Goal: Information Seeking & Learning: Find specific fact

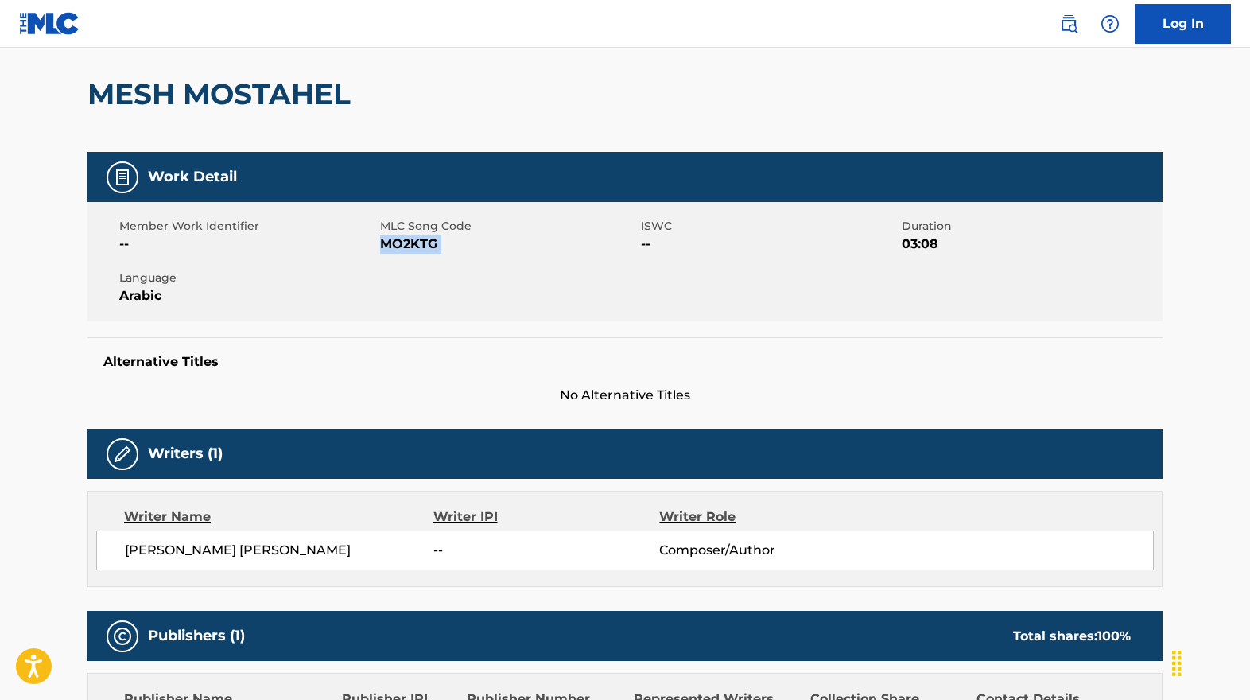
scroll to position [131, 0]
click at [1165, 20] on link "Log In" at bounding box center [1182, 24] width 95 height 40
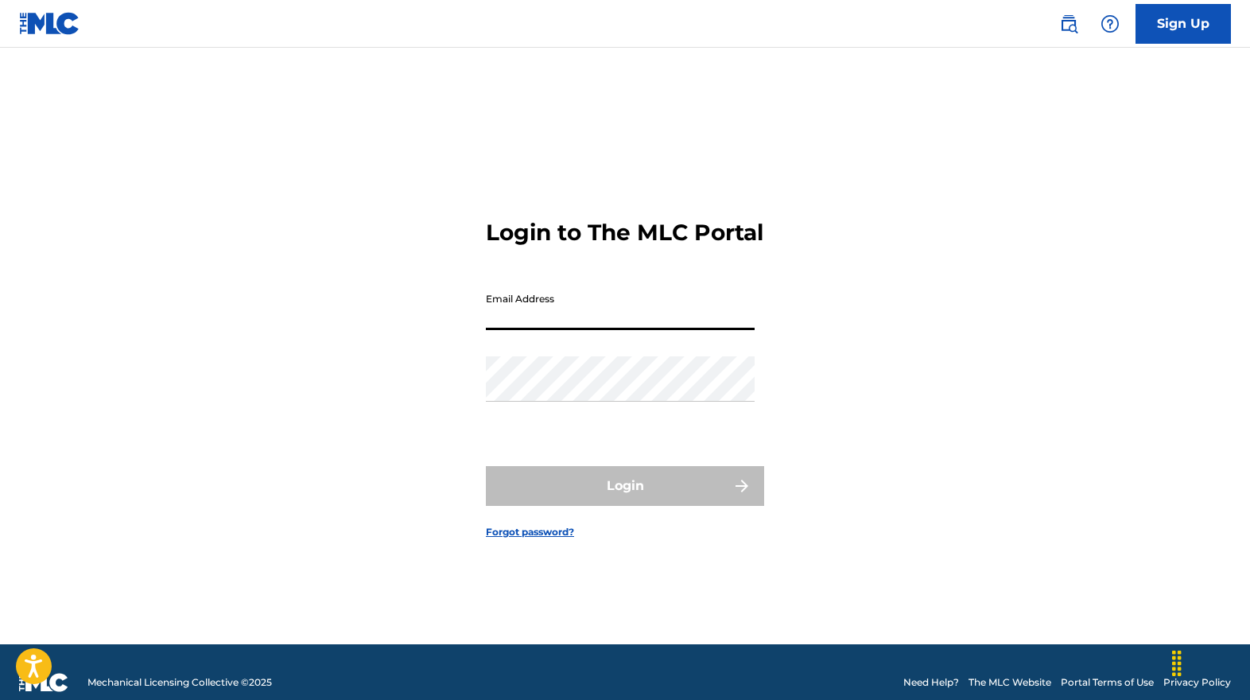
click at [556, 330] on input "Email Address" at bounding box center [620, 307] width 269 height 45
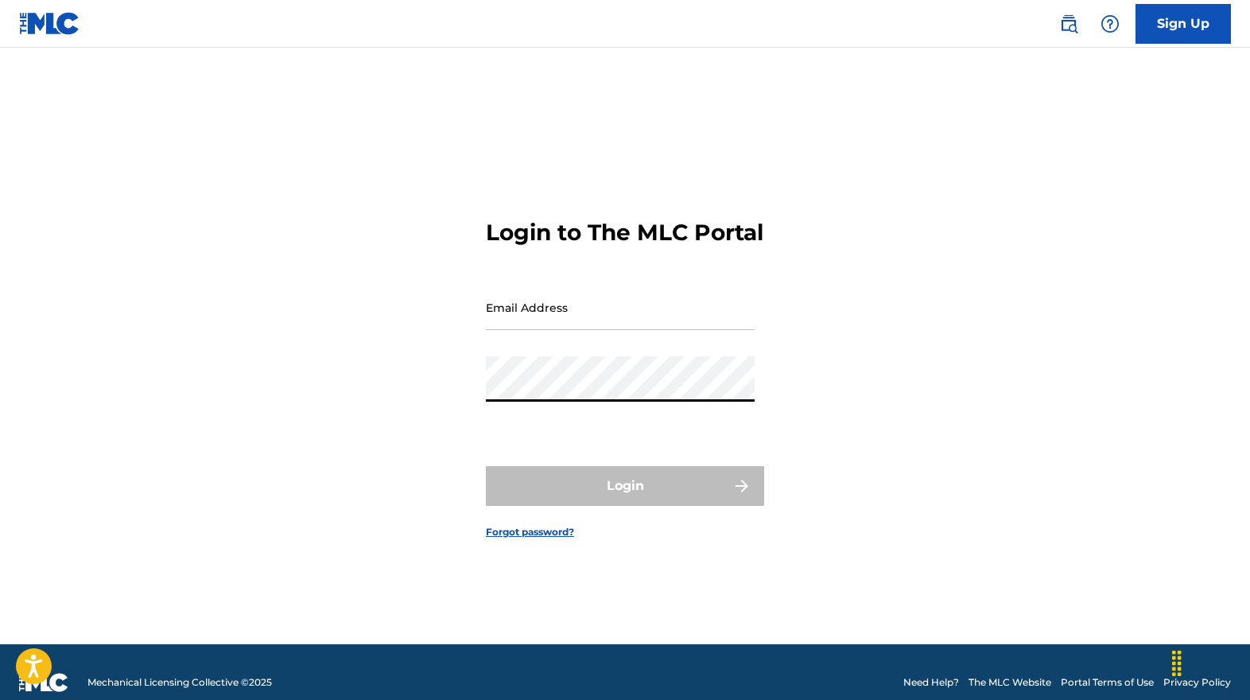
type input "[EMAIL_ADDRESS][DOMAIN_NAME]"
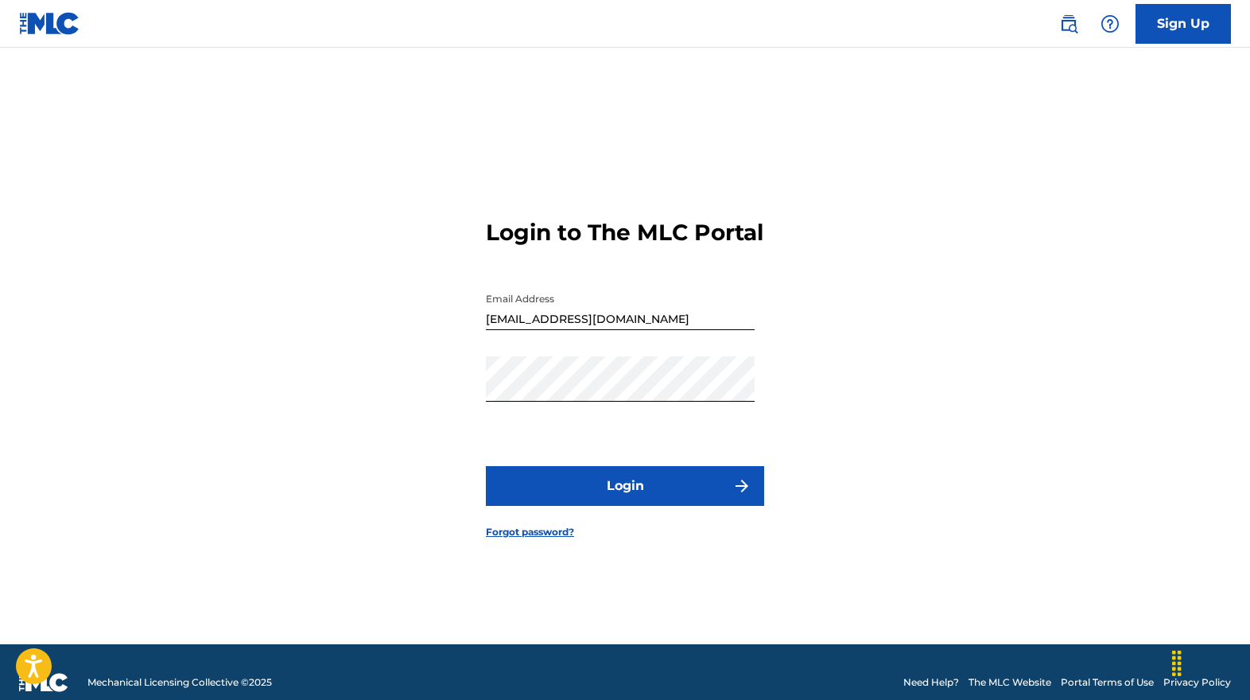
click at [603, 491] on button "Login" at bounding box center [625, 486] width 278 height 40
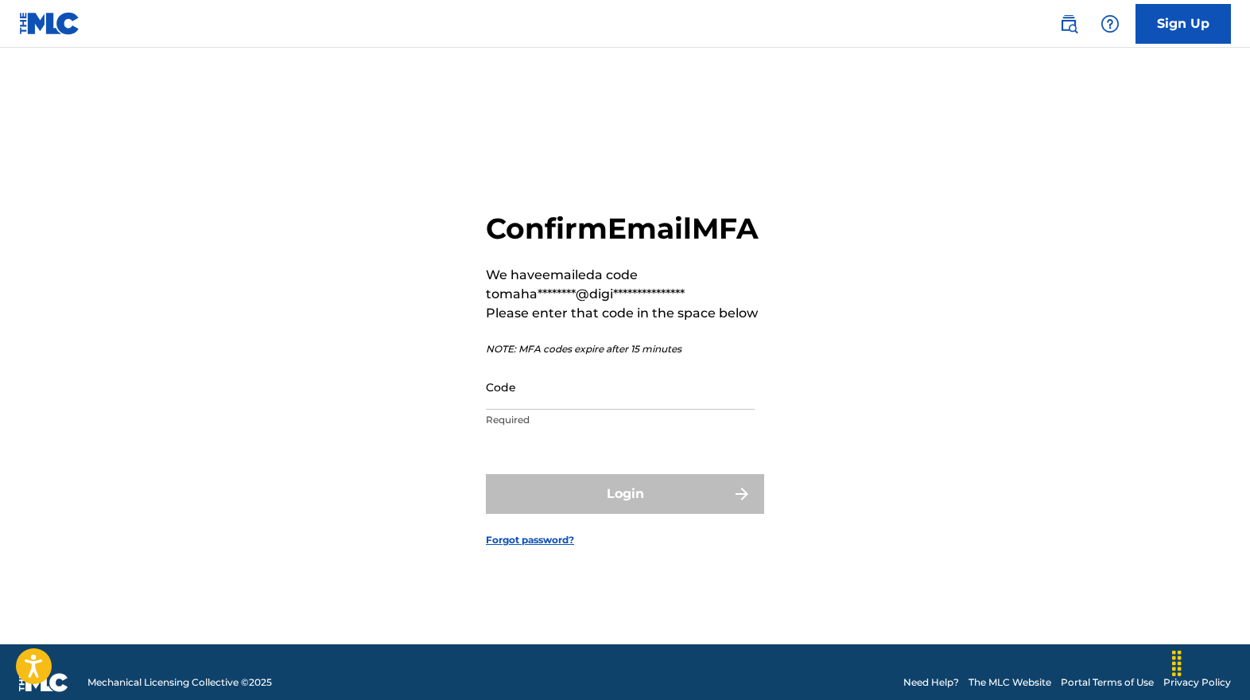
click at [107, 428] on div "**********" at bounding box center [624, 365] width 1113 height 556
click at [589, 409] on input "Code" at bounding box center [620, 386] width 269 height 45
paste input "193275"
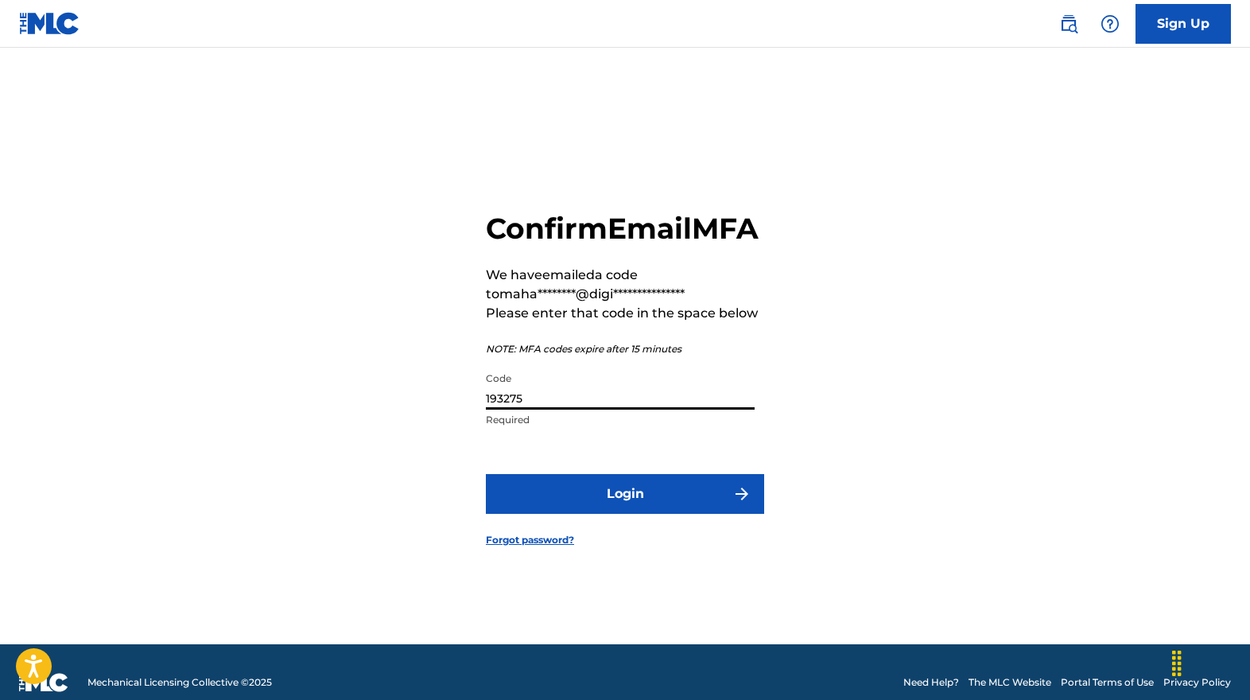
type input "193275"
click at [589, 510] on button "Login" at bounding box center [625, 494] width 278 height 40
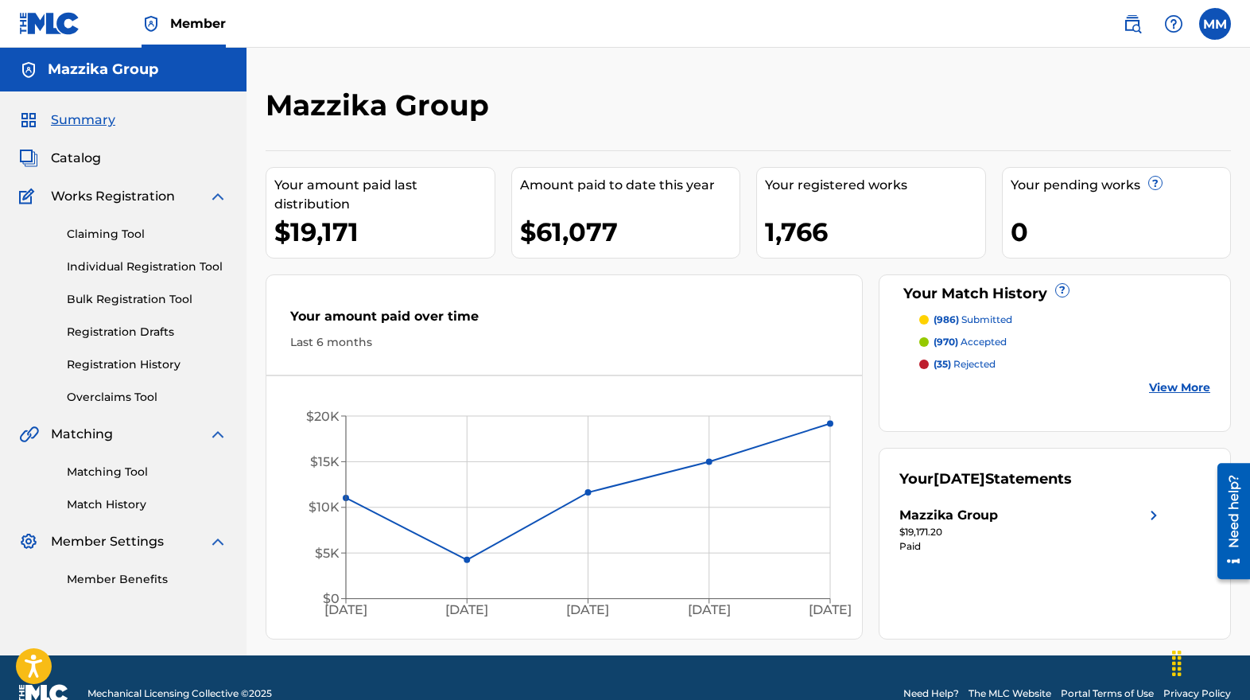
click at [76, 159] on span "Catalog" at bounding box center [76, 158] width 50 height 19
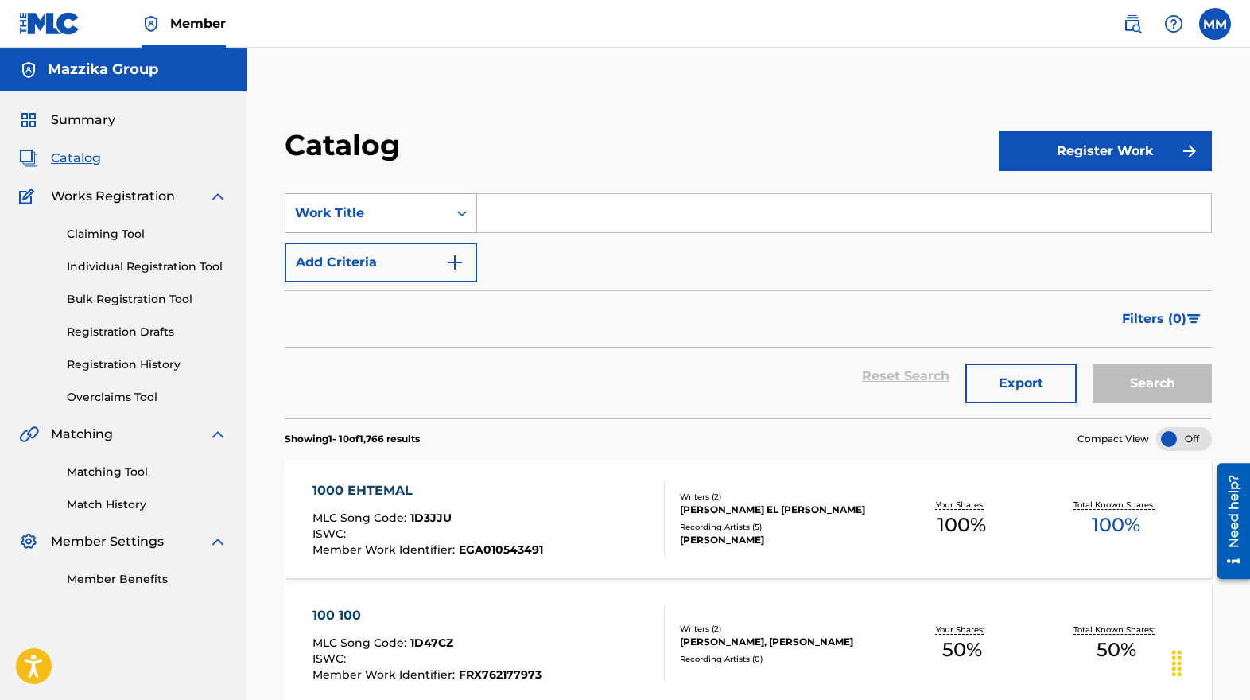
click at [464, 216] on icon "Search Form" at bounding box center [462, 213] width 16 height 16
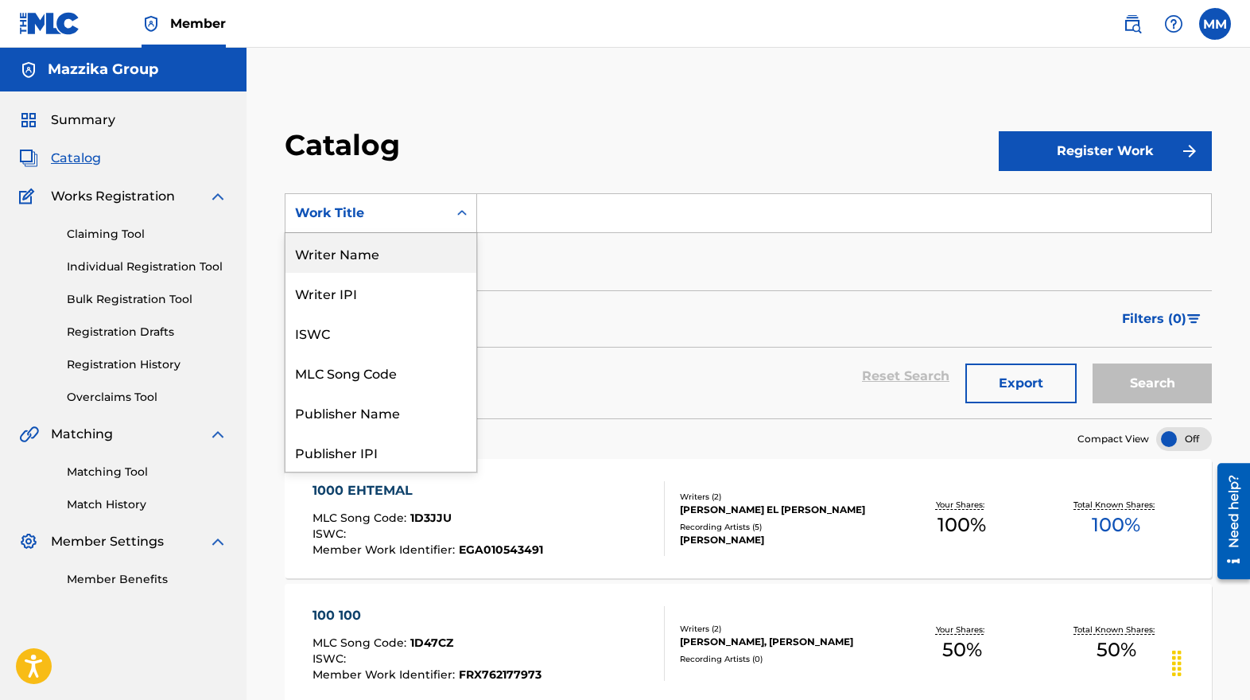
click at [414, 258] on div "Writer Name" at bounding box center [380, 253] width 191 height 40
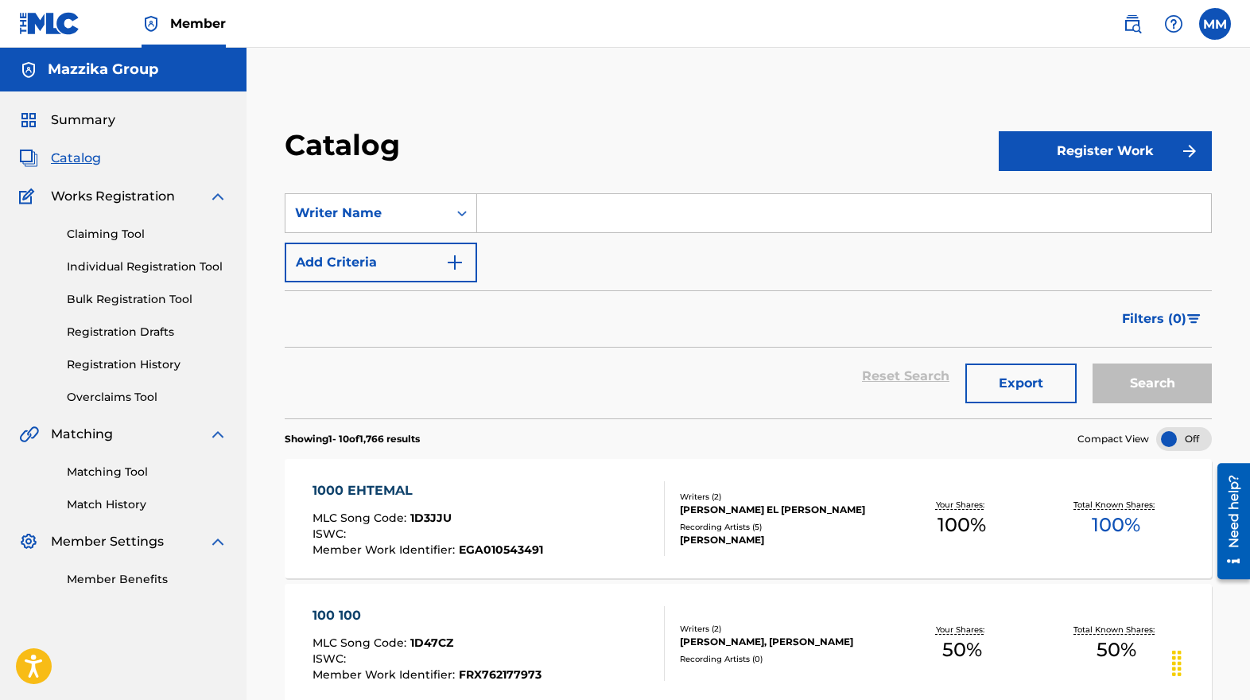
click at [552, 204] on input "Search Form" at bounding box center [844, 213] width 734 height 38
paste input "193275"
click at [566, 191] on section "SearchWithCriteria36abd09e-f188-4183-8229-08473bfef191 Writer Name 193275 Add C…" at bounding box center [748, 296] width 927 height 244
click at [572, 217] on input "193275" at bounding box center [844, 213] width 734 height 38
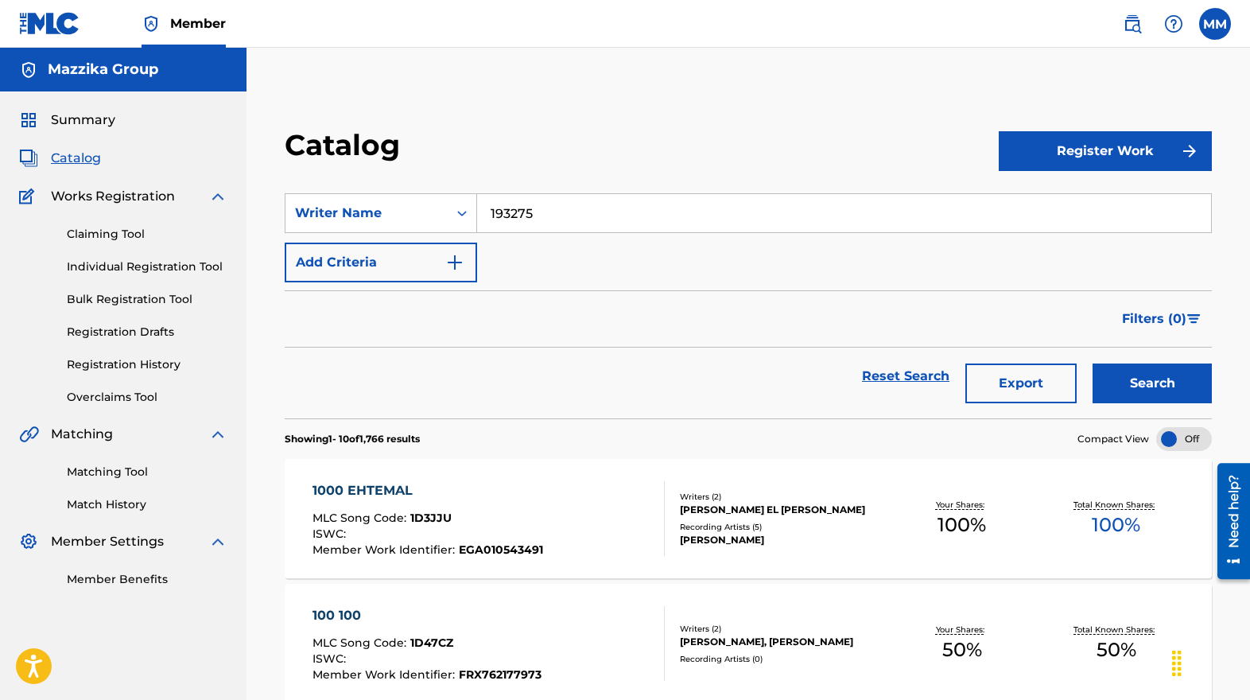
paste input "[PERSON_NAME] [PERSON_NAME] El [PERSON_NAME] El Bendary"
click at [1130, 382] on button "Search" at bounding box center [1151, 383] width 119 height 40
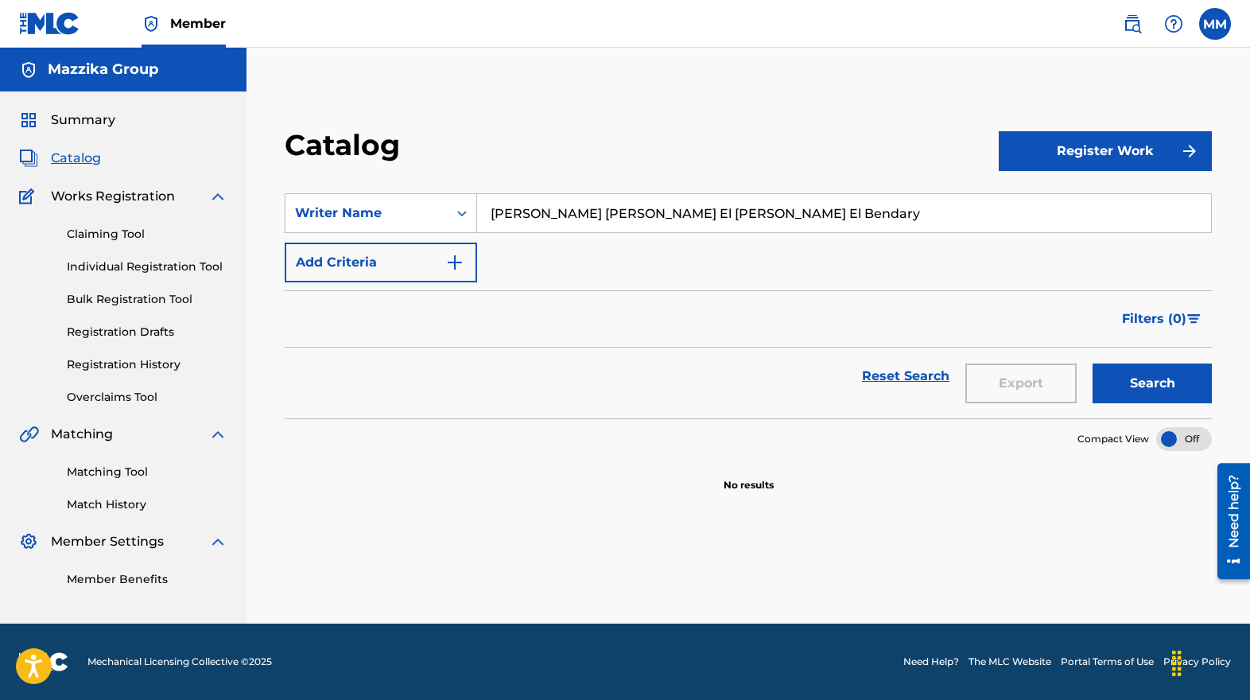
click at [819, 202] on input "[PERSON_NAME] [PERSON_NAME] El [PERSON_NAME] El Bendary" at bounding box center [844, 213] width 734 height 38
click at [1138, 385] on button "Search" at bounding box center [1151, 383] width 119 height 40
drag, startPoint x: 692, startPoint y: 211, endPoint x: 238, endPoint y: 203, distance: 454.8
click at [238, 203] on main "Mazzika Group Summary Catalog Works Registration Claiming Tool Individual Regis…" at bounding box center [625, 336] width 1250 height 576
type input "Bendary"
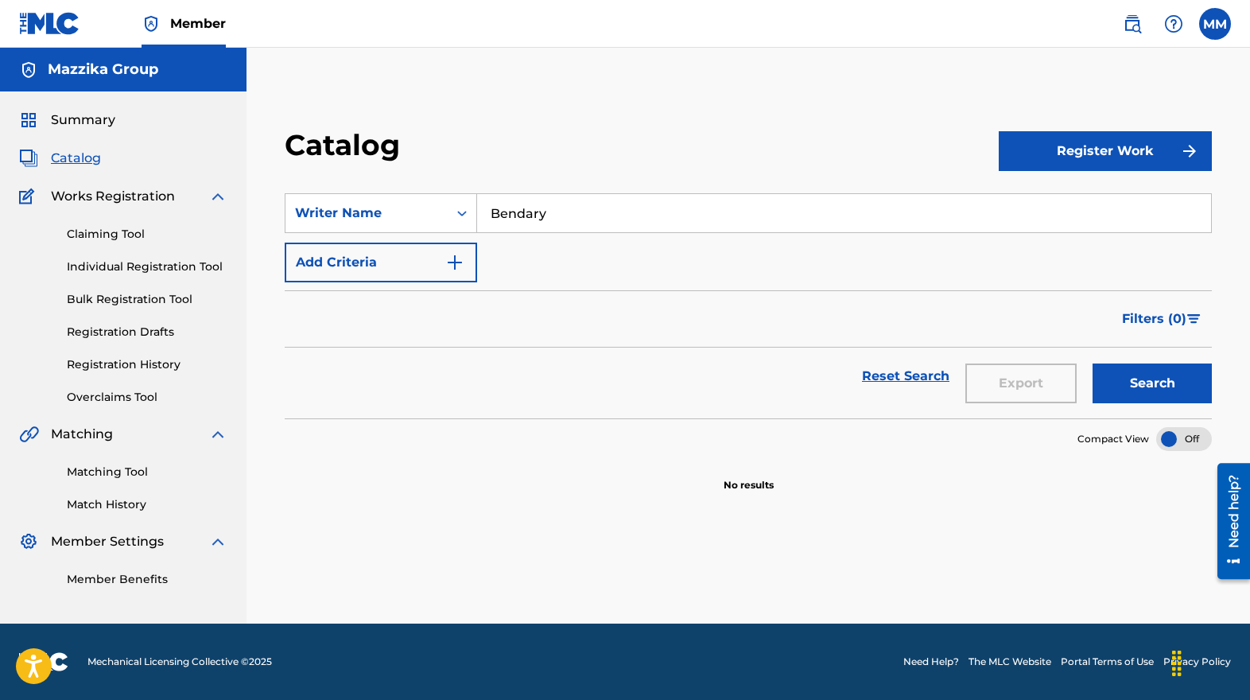
click at [1145, 374] on button "Search" at bounding box center [1151, 383] width 119 height 40
click at [609, 237] on div "SearchWithCriteria36abd09e-f188-4183-8229-08473bfef191 Writer Name Bendary Add …" at bounding box center [748, 237] width 927 height 89
click at [599, 216] on input "Bendary" at bounding box center [844, 213] width 734 height 38
click at [553, 216] on input "Search Form" at bounding box center [844, 213] width 734 height 38
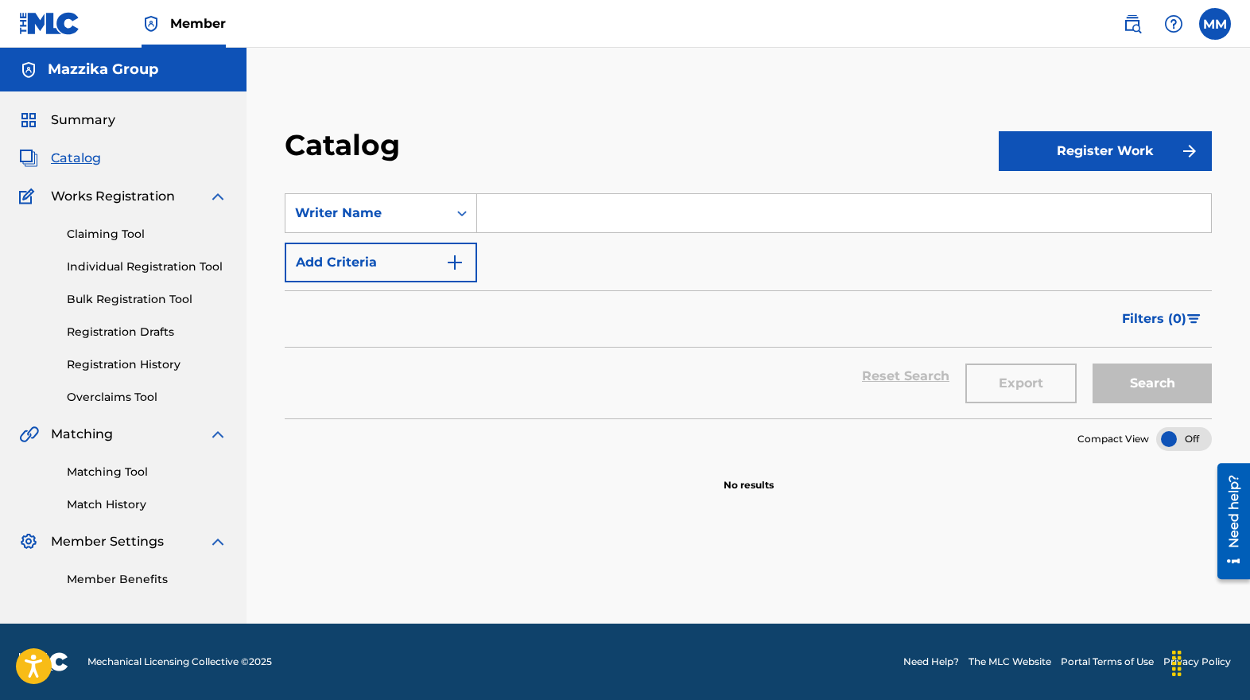
paste input "[PERSON_NAME] [PERSON_NAME] El [PERSON_NAME] El Bendary"
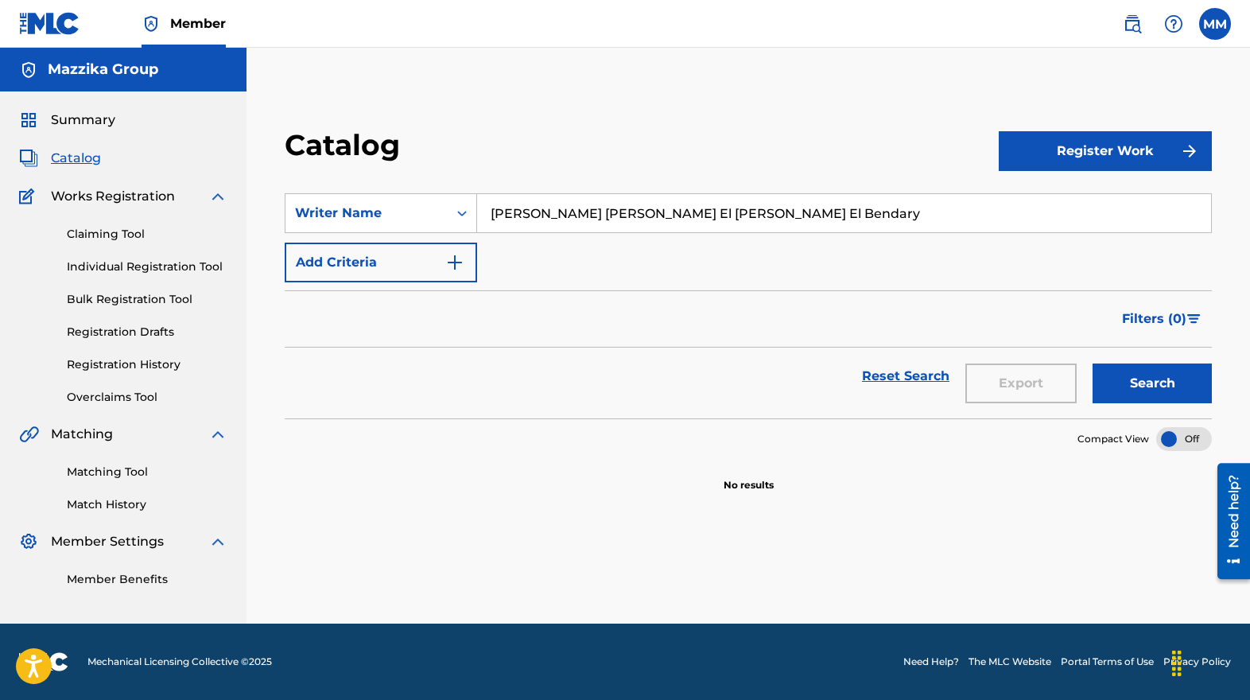
drag, startPoint x: 691, startPoint y: 213, endPoint x: 558, endPoint y: 207, distance: 132.9
click at [558, 207] on input "[PERSON_NAME] [PERSON_NAME] El [PERSON_NAME] El Bendary" at bounding box center [844, 213] width 734 height 38
click at [1138, 378] on button "Search" at bounding box center [1151, 383] width 119 height 40
click at [560, 214] on input "[PERSON_NAME]" at bounding box center [844, 213] width 734 height 38
type input "[PERSON_NAME]"
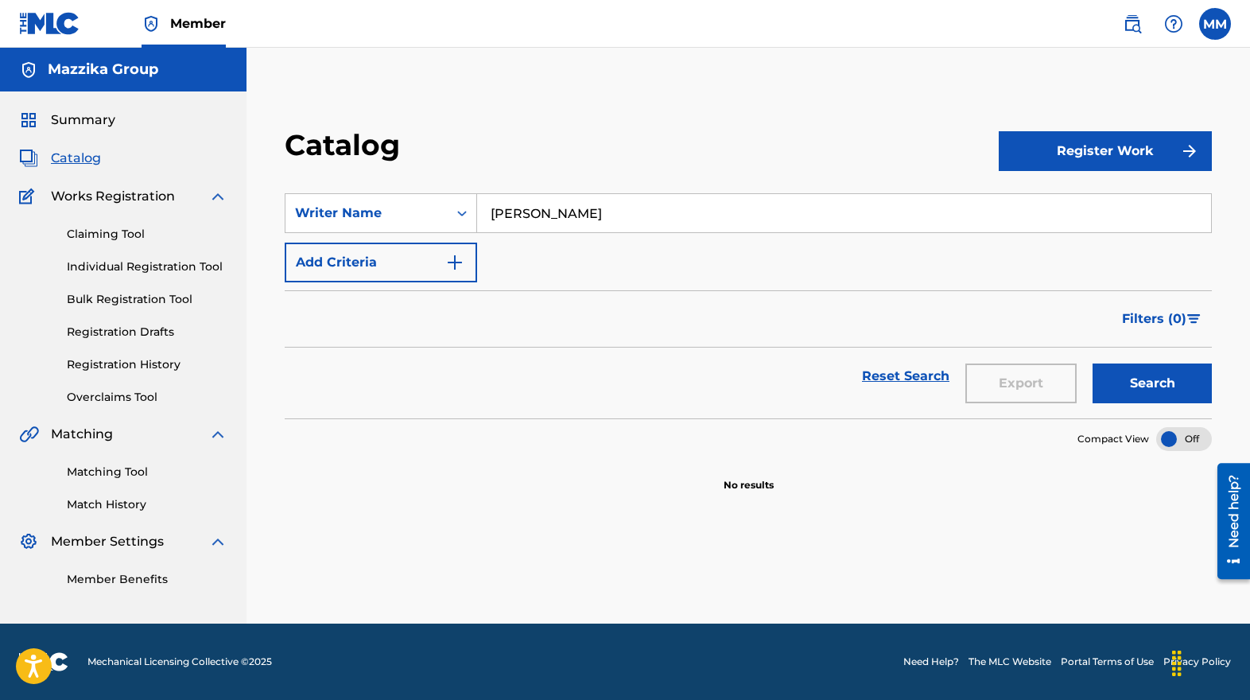
click at [1133, 380] on button "Search" at bounding box center [1151, 383] width 119 height 40
click at [638, 211] on input "[PERSON_NAME]" at bounding box center [844, 213] width 734 height 38
click at [1161, 316] on span "Filters ( 0 )" at bounding box center [1154, 318] width 64 height 19
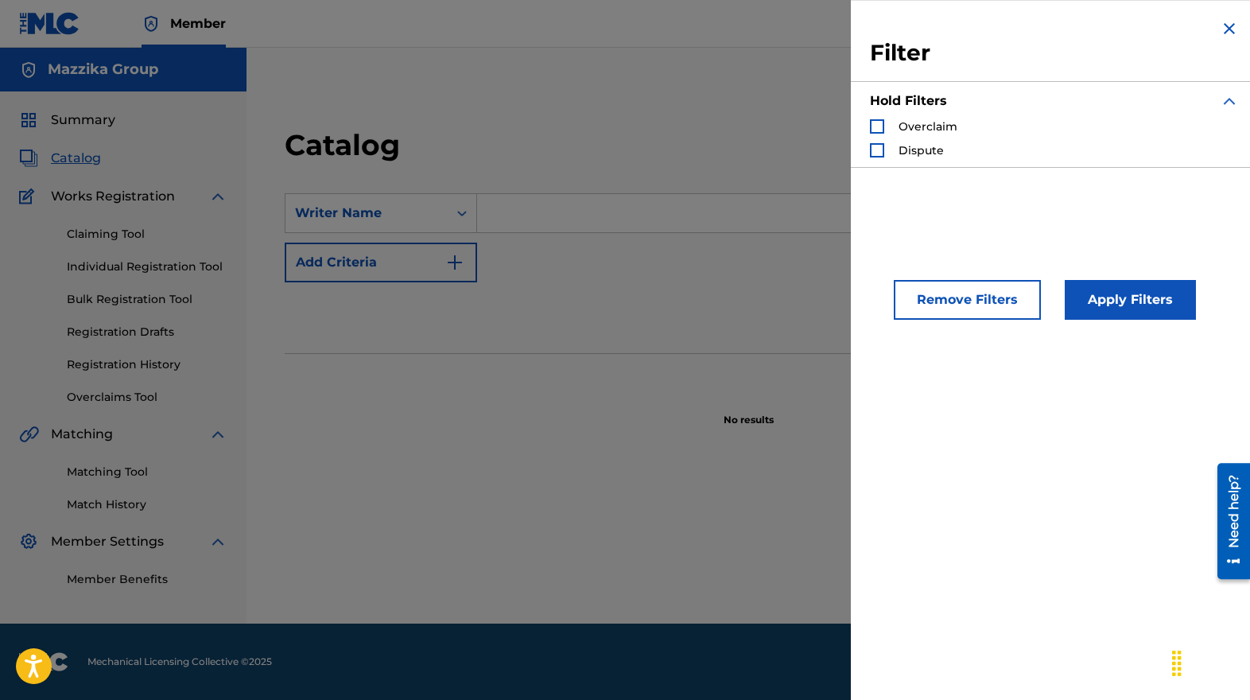
click at [901, 126] on span "Overclaim" at bounding box center [927, 126] width 59 height 14
click at [879, 127] on div "Search Form" at bounding box center [877, 126] width 14 height 14
click at [896, 149] on div "Dispute" at bounding box center [907, 150] width 74 height 16
click at [875, 149] on div "Search Form" at bounding box center [877, 150] width 14 height 14
click at [1125, 300] on button "Apply Filters" at bounding box center [1129, 300] width 131 height 40
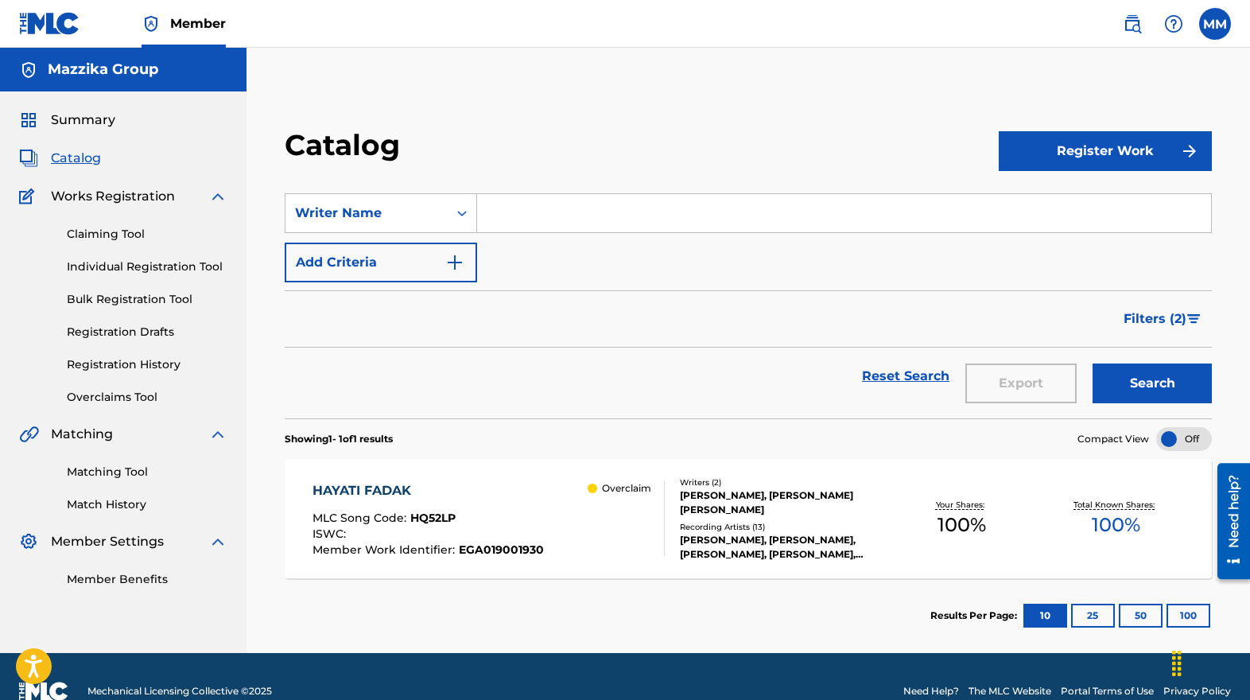
scroll to position [29, 0]
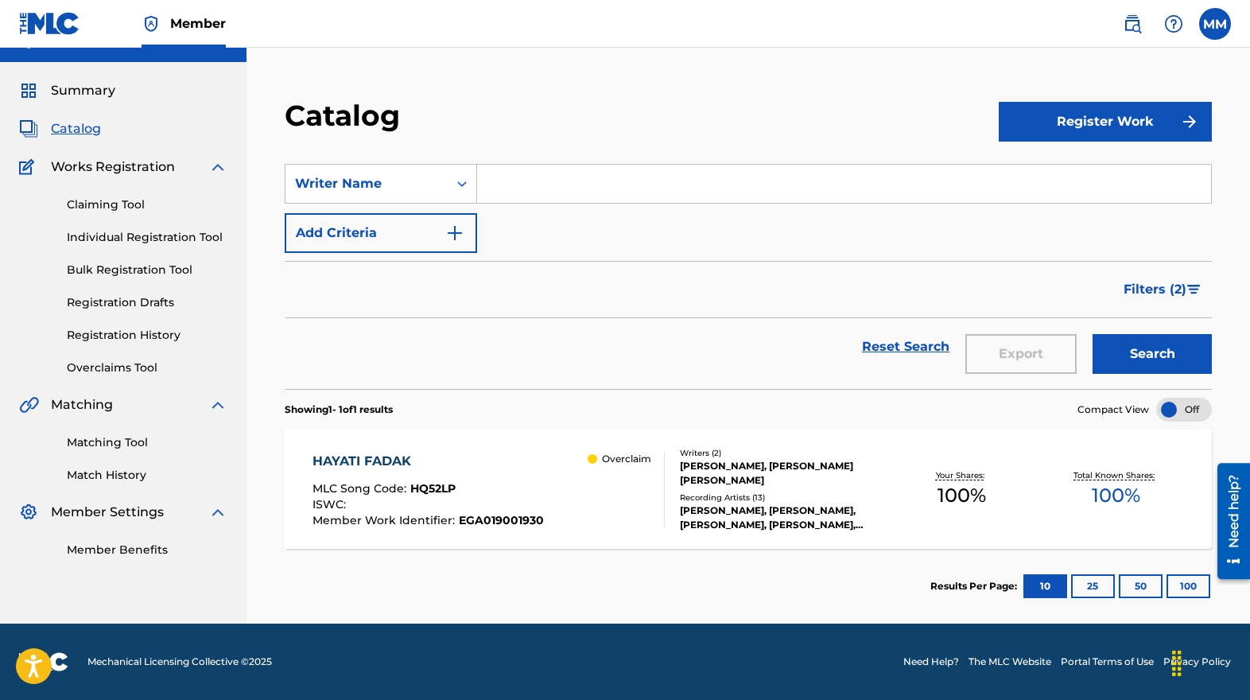
click at [353, 455] on div "HAYATI FADAK" at bounding box center [427, 461] width 231 height 19
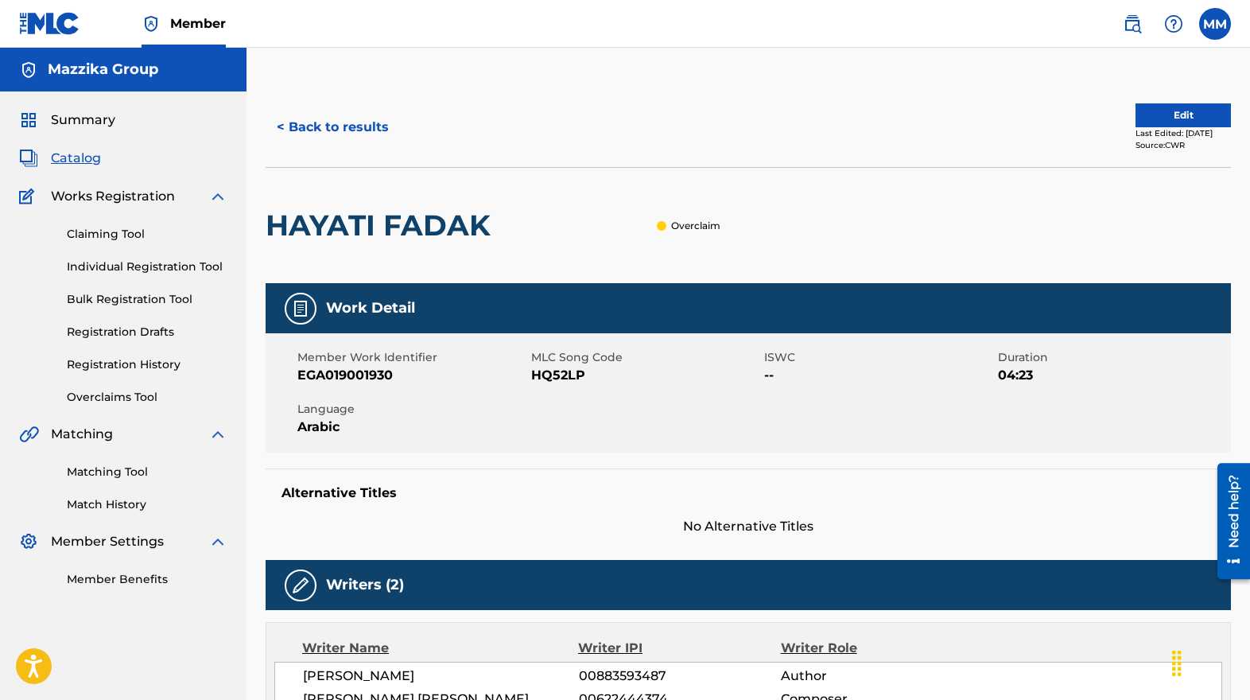
click at [70, 156] on span "Catalog" at bounding box center [76, 158] width 50 height 19
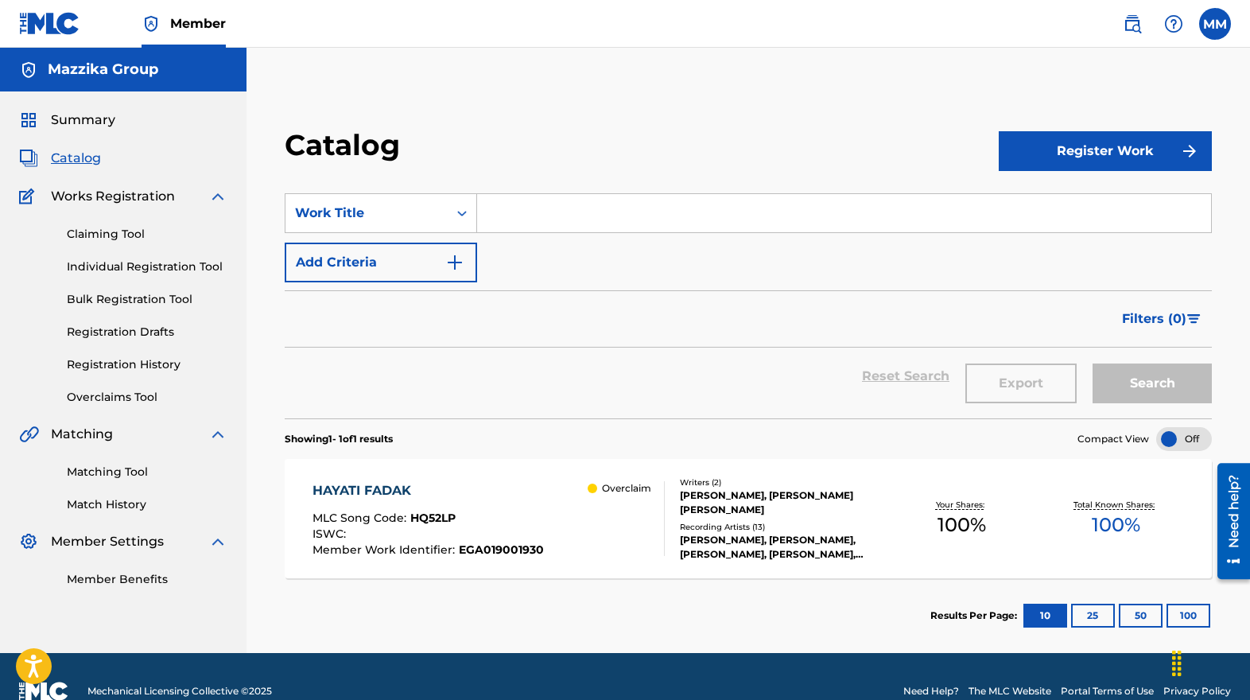
click at [529, 209] on input "Search Form" at bounding box center [844, 213] width 734 height 38
click at [548, 211] on input "Search Form" at bounding box center [844, 213] width 734 height 38
paste input "FE EL MATBAKH MAHARAT"
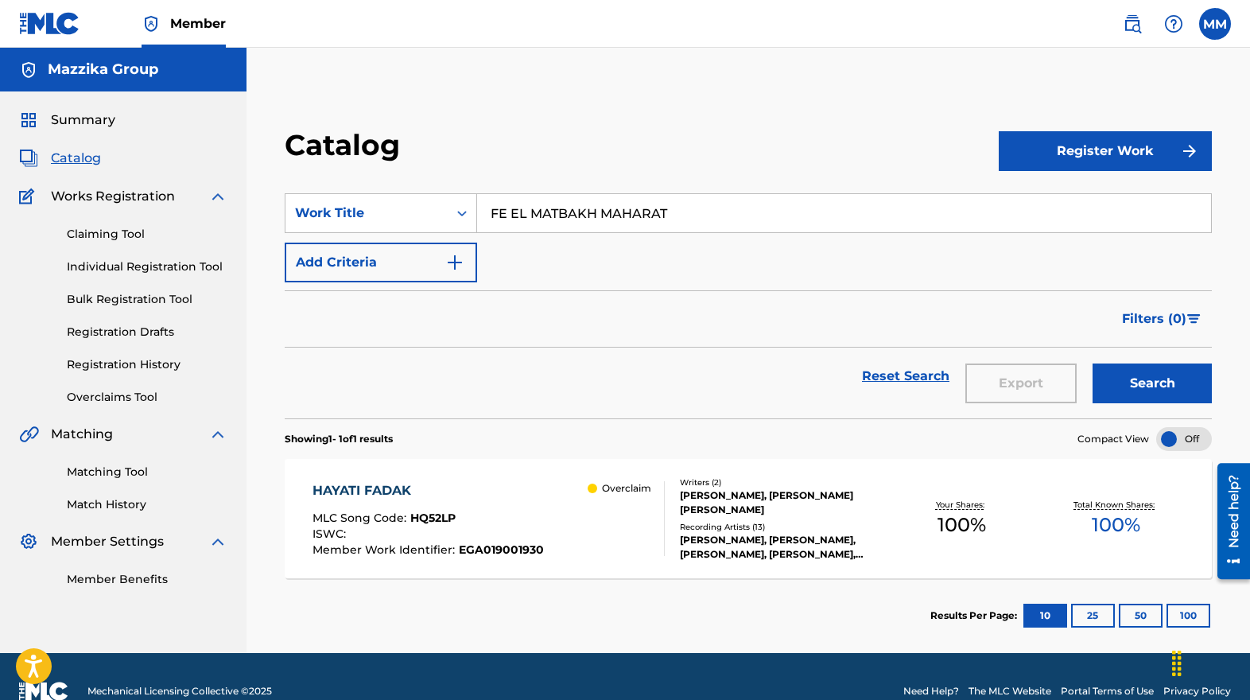
type input "FE EL MATBAKH MAHARAT"
click at [1157, 378] on button "Search" at bounding box center [1151, 383] width 119 height 40
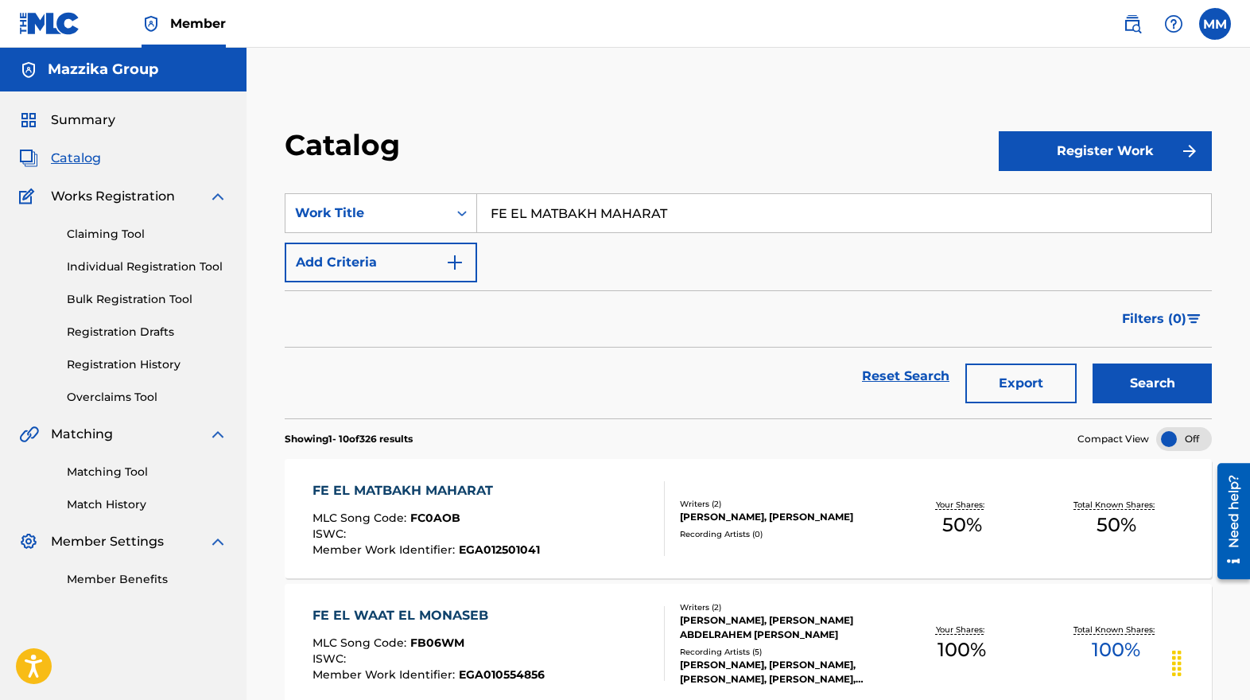
scroll to position [79, 0]
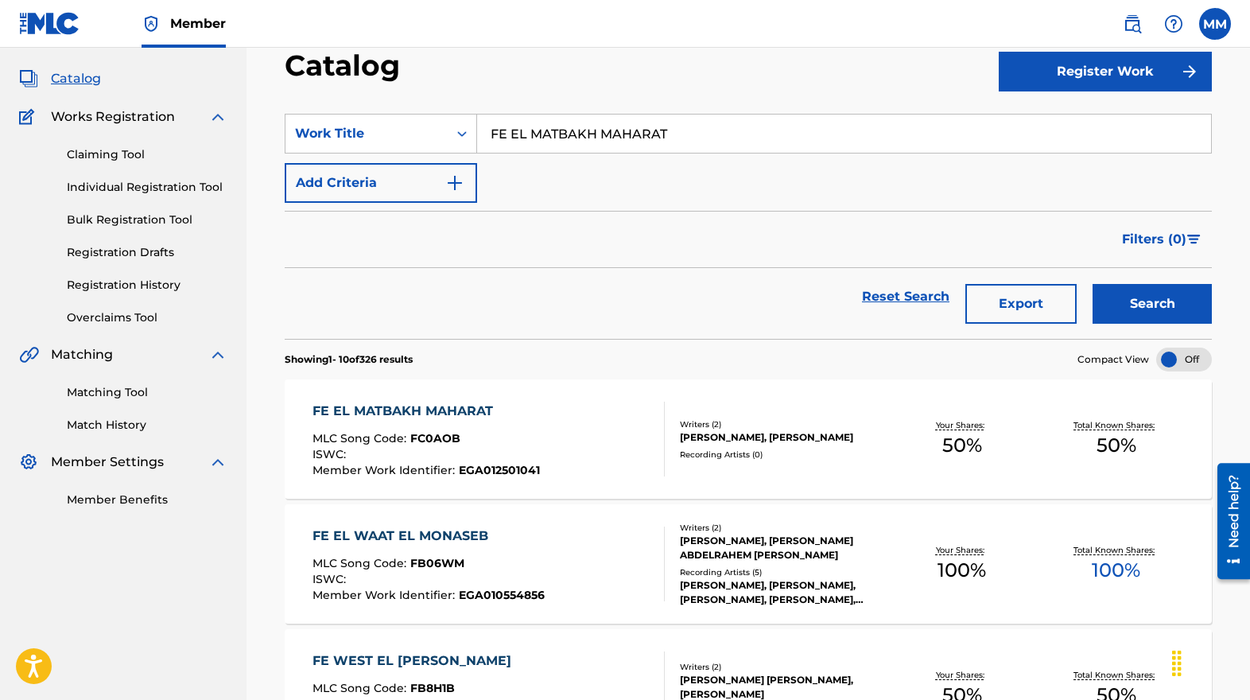
click at [742, 440] on div "[PERSON_NAME], [PERSON_NAME]" at bounding box center [782, 437] width 205 height 14
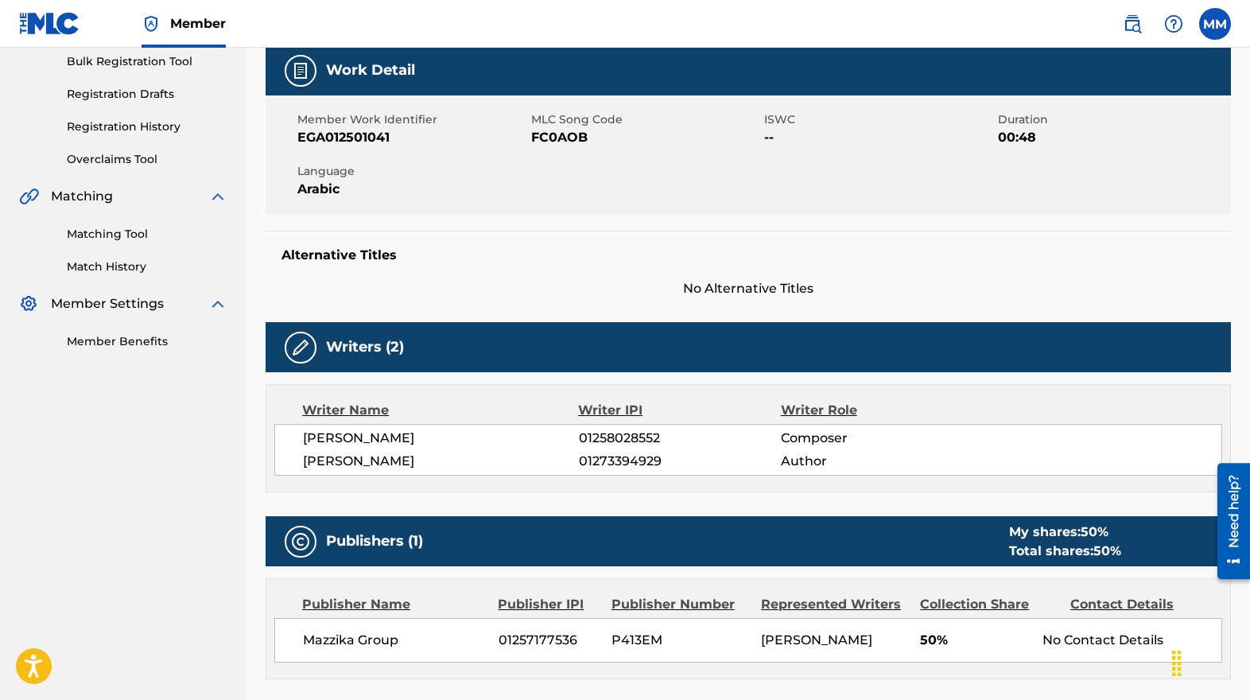
scroll to position [238, 0]
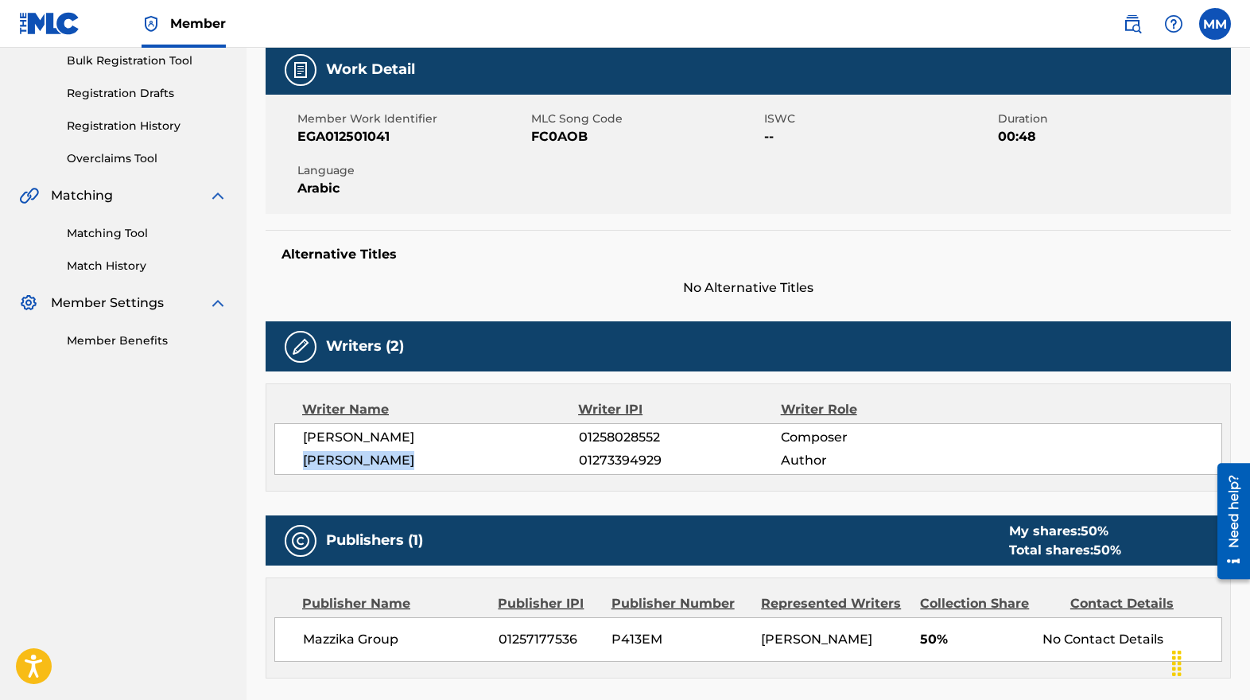
drag, startPoint x: 298, startPoint y: 459, endPoint x: 433, endPoint y: 459, distance: 135.1
click at [431, 459] on div "[PERSON_NAME] 01258028552 Composer [PERSON_NAME] 01273394929 Author" at bounding box center [748, 449] width 948 height 52
click at [607, 462] on span "01273394929" at bounding box center [680, 460] width 202 height 19
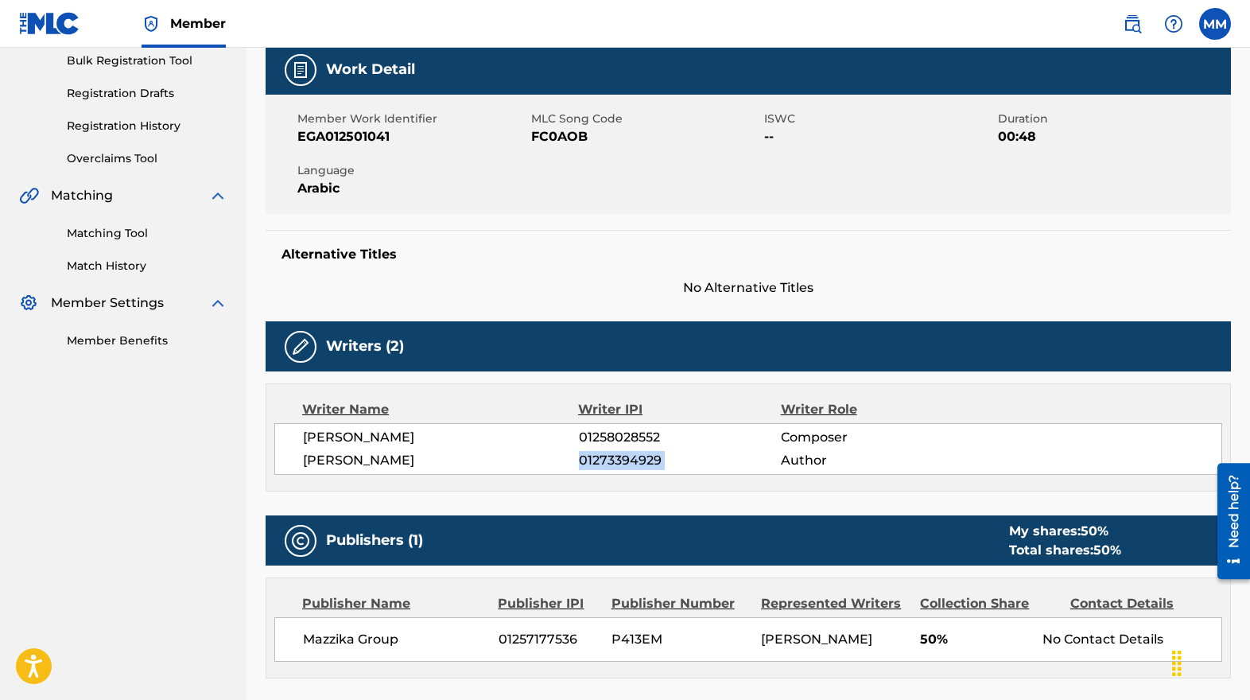
copy div "01273394929"
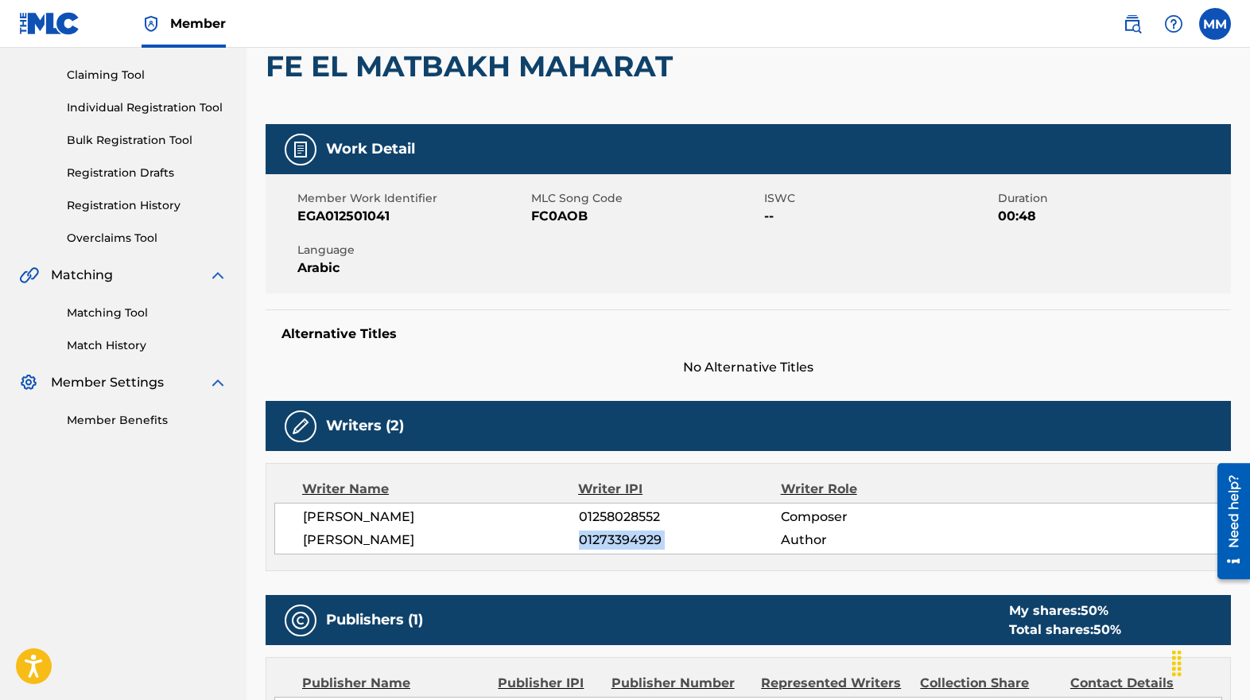
scroll to position [0, 0]
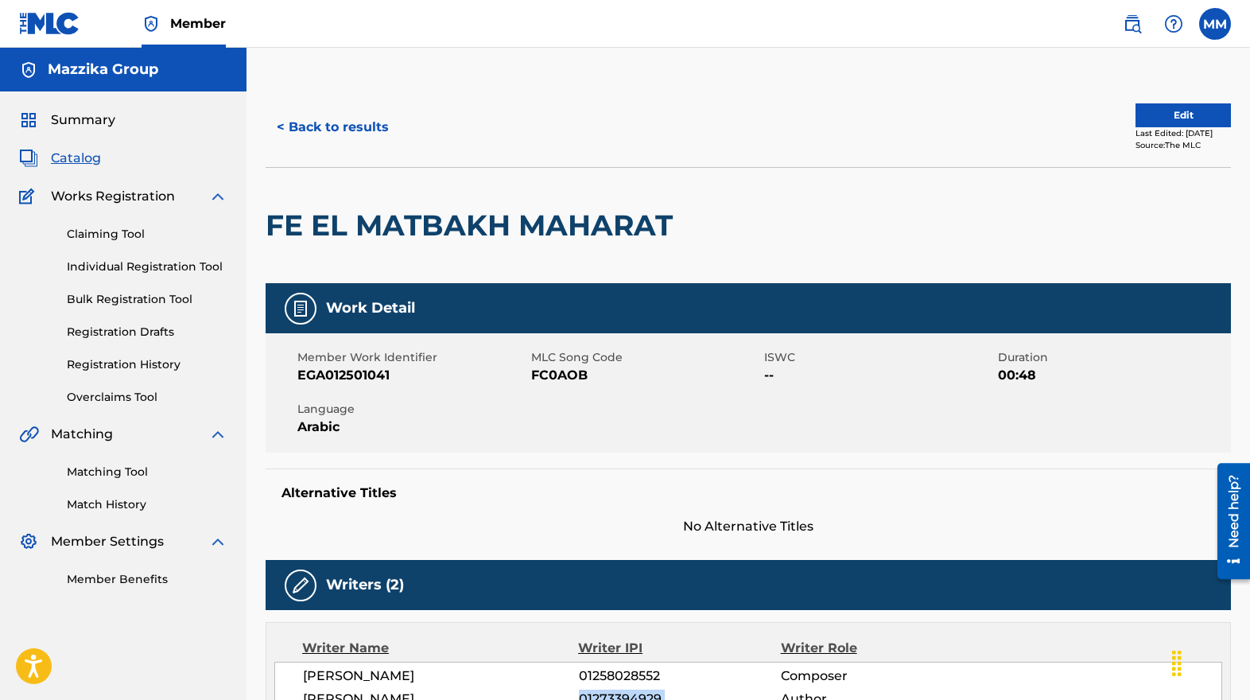
click at [72, 164] on span "Catalog" at bounding box center [76, 158] width 50 height 19
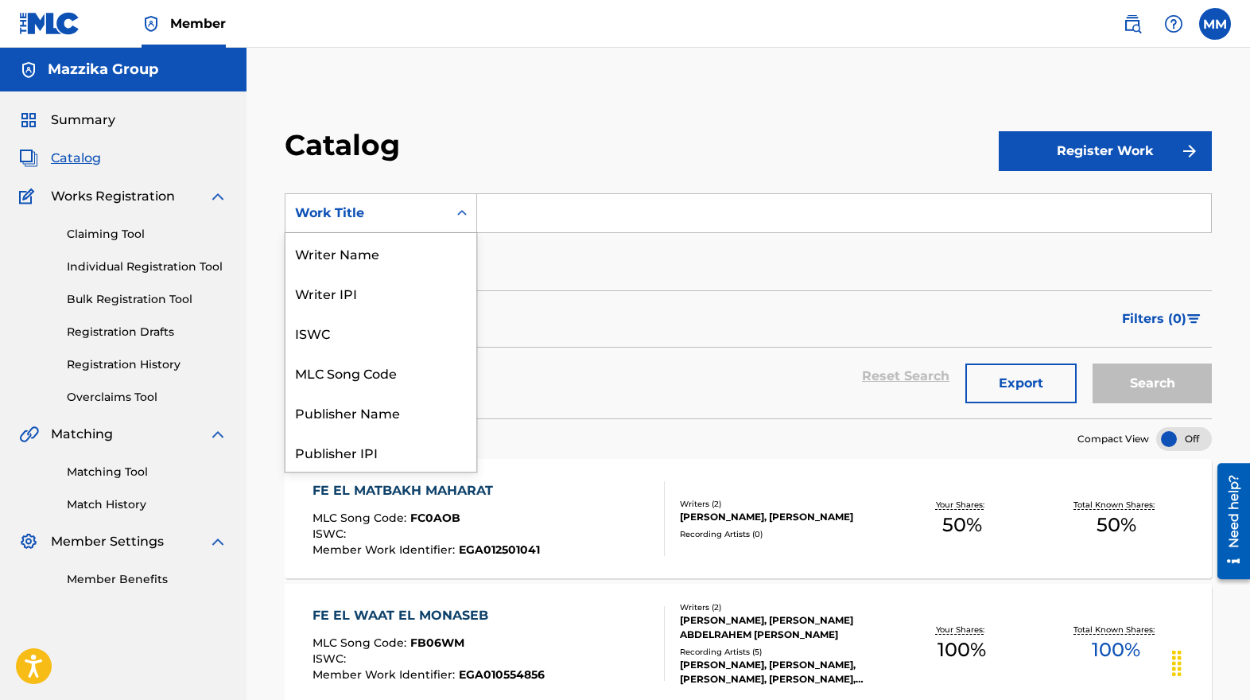
click at [455, 215] on icon "Search Form" at bounding box center [462, 213] width 16 height 16
click at [383, 293] on div "Writer IPI" at bounding box center [380, 293] width 191 height 40
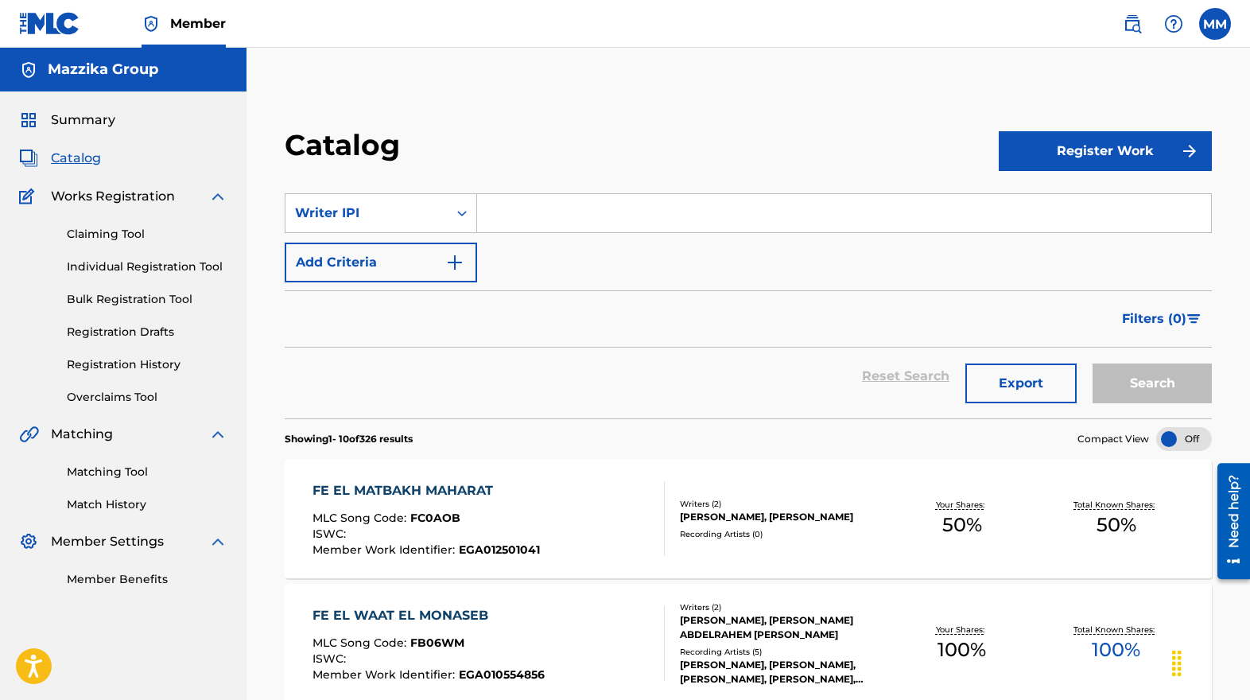
paste input "01273394929"
type input "01273394929"
click at [1165, 386] on button "Search" at bounding box center [1151, 383] width 119 height 40
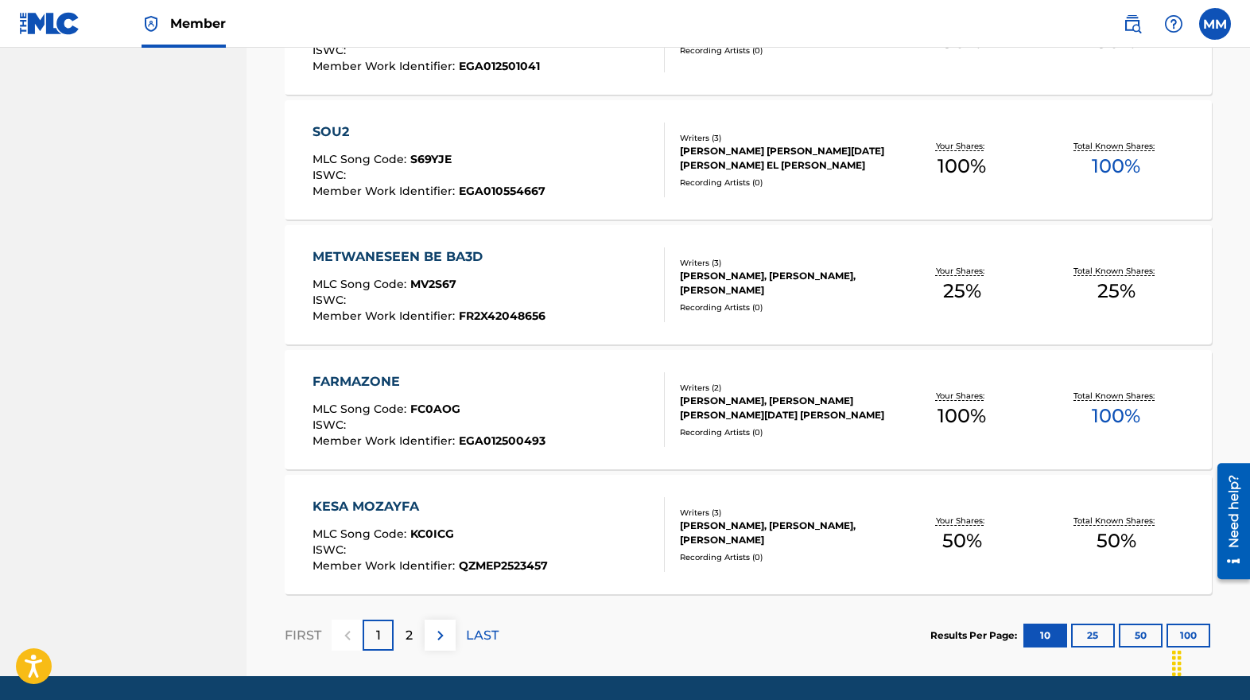
scroll to position [1080, 0]
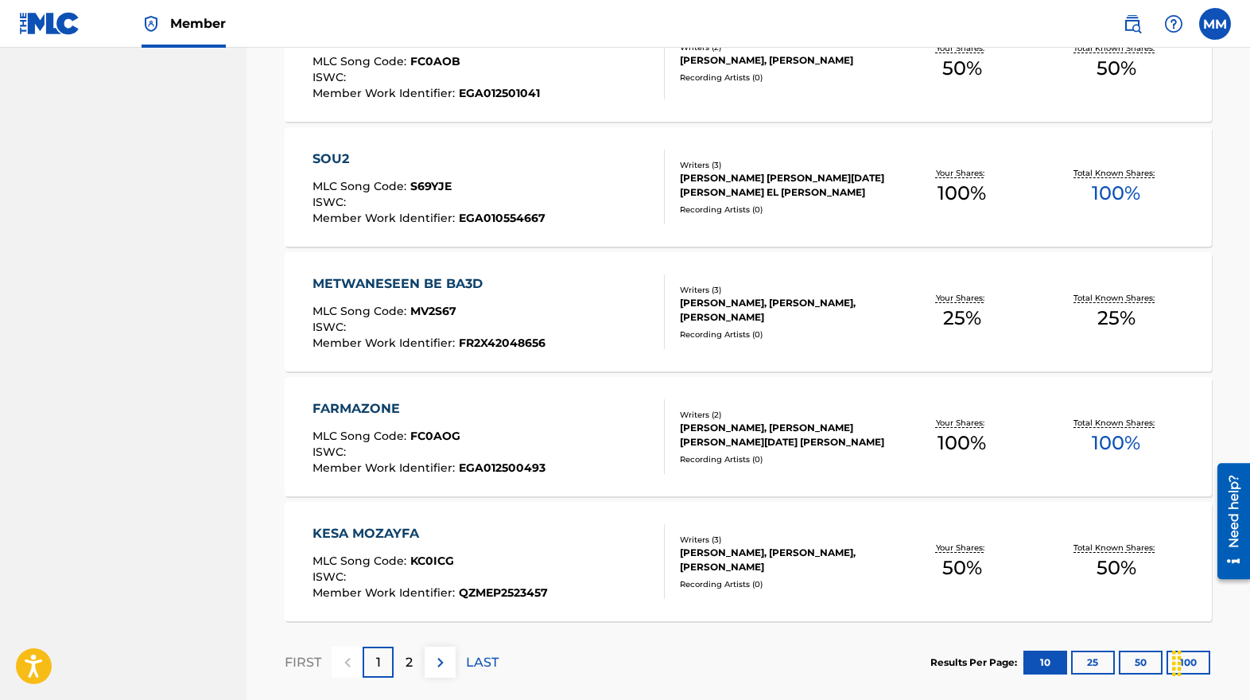
click at [409, 657] on p "2" at bounding box center [408, 662] width 7 height 19
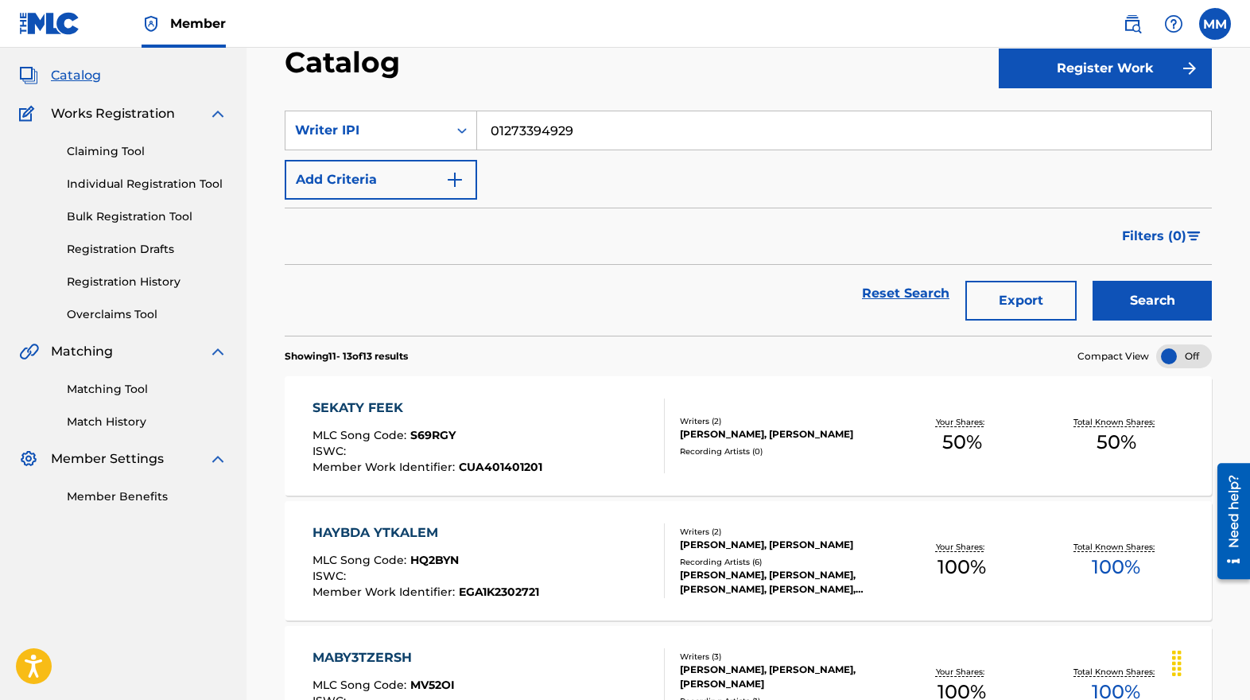
scroll to position [286, 0]
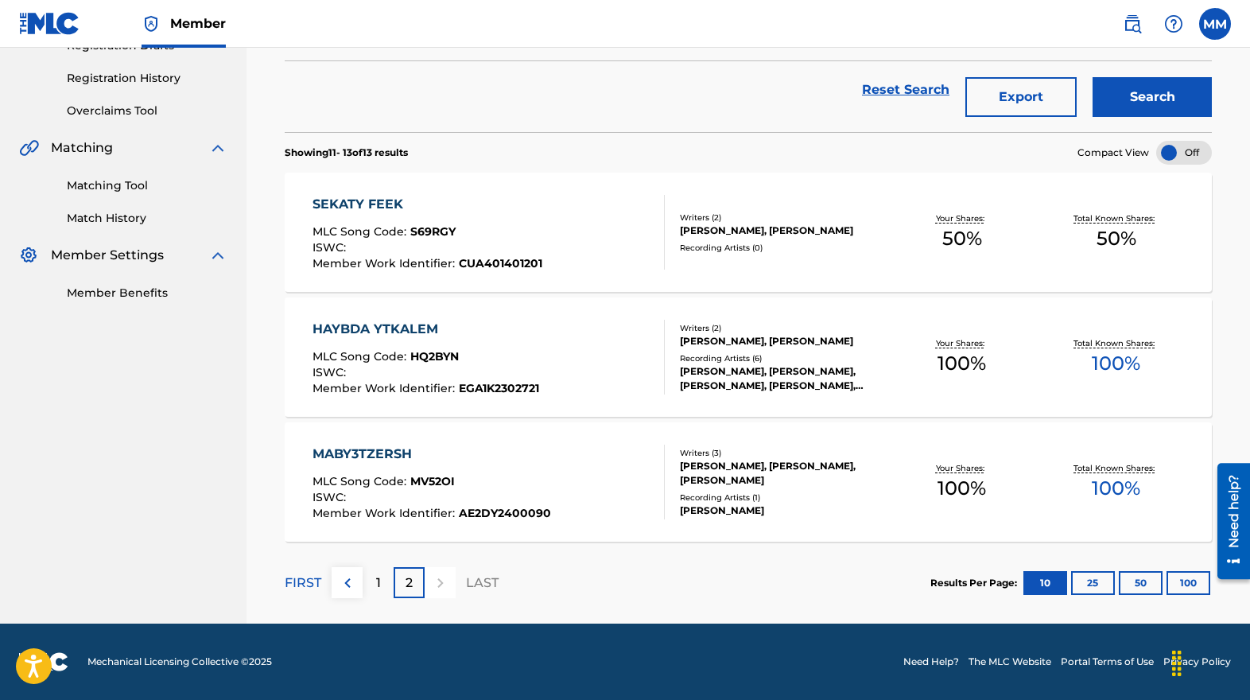
click at [62, 453] on nav "Mazzika Group Summary Catalog Works Registration Claiming Tool Individual Regis…" at bounding box center [123, 193] width 246 height 862
click at [88, 496] on nav "Mazzika Group Summary Catalog Works Registration Claiming Tool Individual Regis…" at bounding box center [123, 193] width 246 height 862
click at [377, 582] on p "1" at bounding box center [378, 582] width 5 height 19
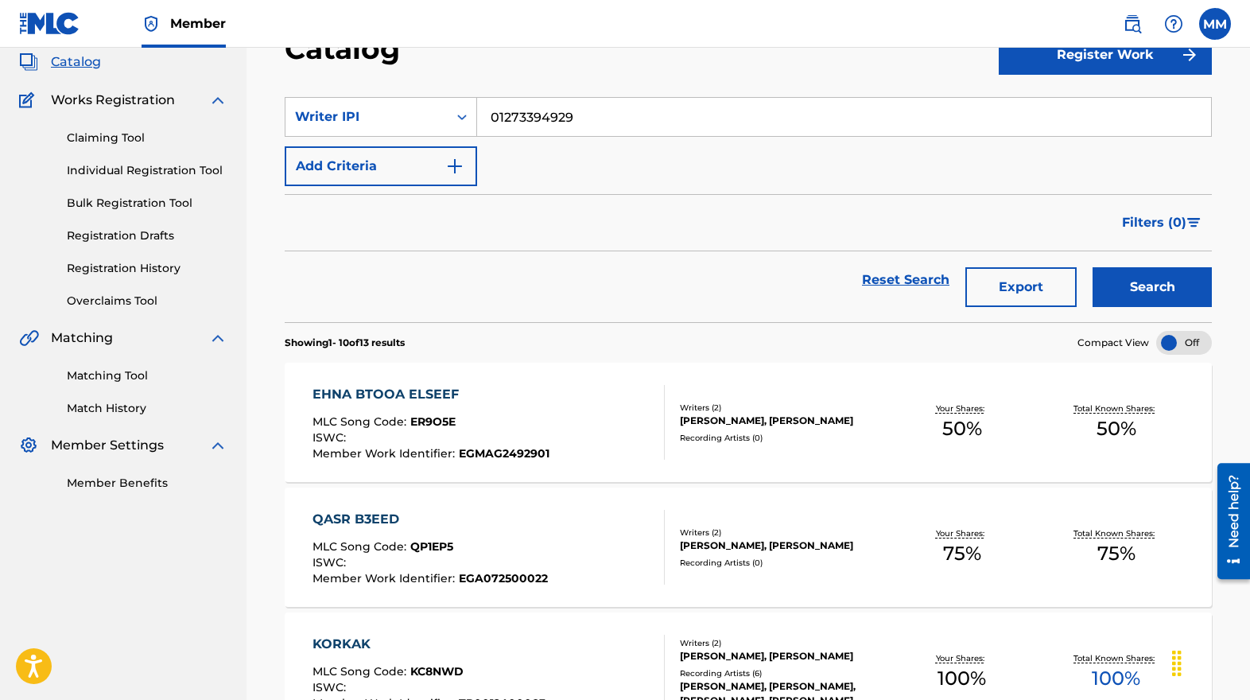
scroll to position [73, 0]
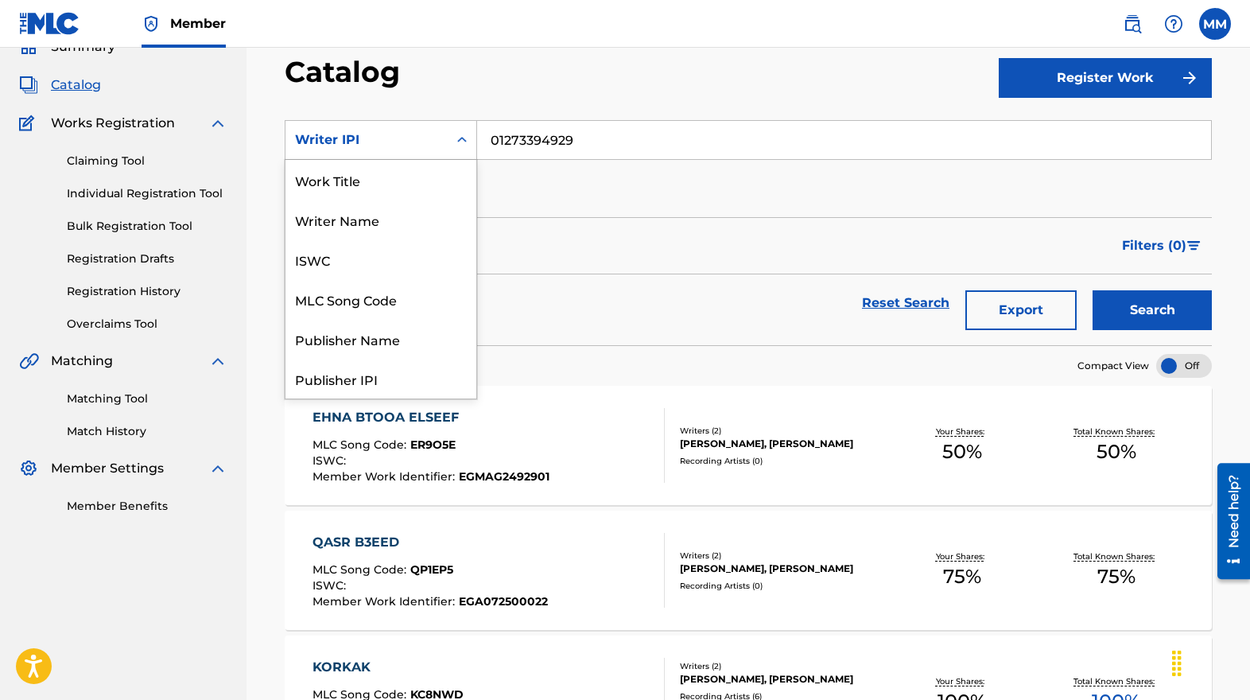
click at [467, 138] on icon "Search Form" at bounding box center [462, 140] width 16 height 16
click at [341, 183] on div "Work Title" at bounding box center [380, 180] width 191 height 40
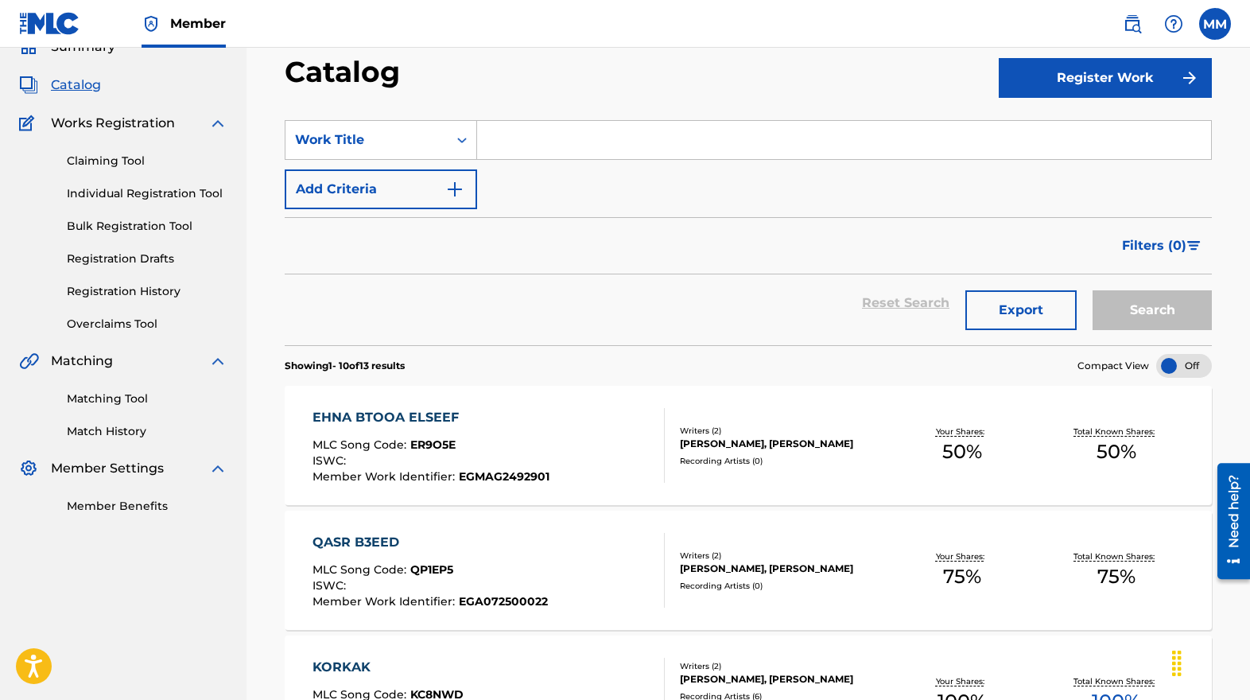
click at [629, 137] on input "Search Form" at bounding box center [844, 140] width 734 height 38
paste input "[PERSON_NAME]"
type input "[PERSON_NAME]"
click at [1146, 323] on button "Search" at bounding box center [1151, 310] width 119 height 40
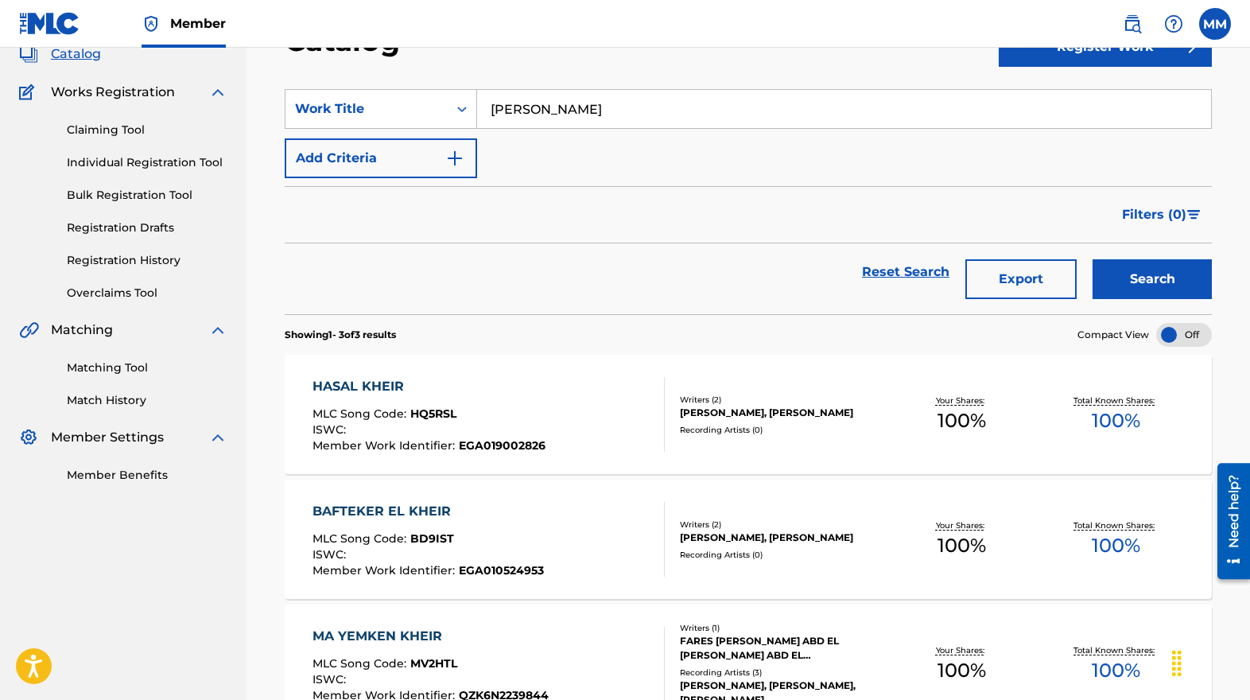
scroll to position [79, 0]
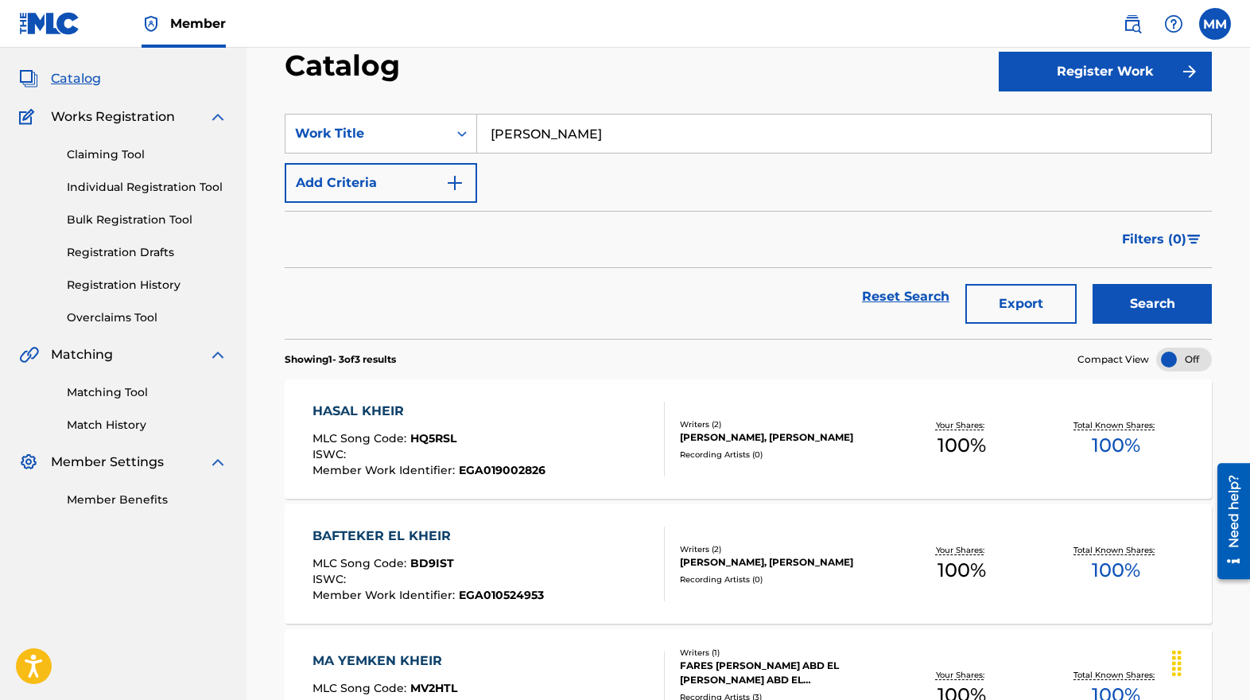
click at [99, 287] on link "Registration History" at bounding box center [147, 285] width 161 height 17
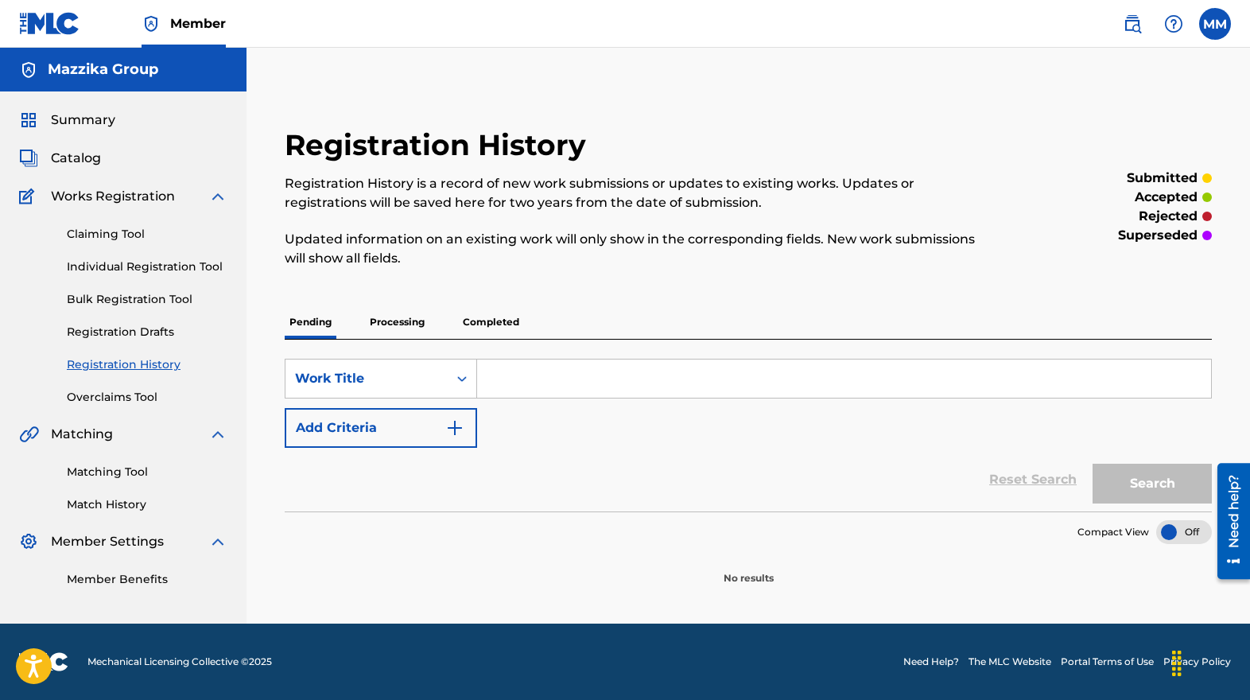
click at [378, 324] on p "Processing" at bounding box center [397, 321] width 64 height 33
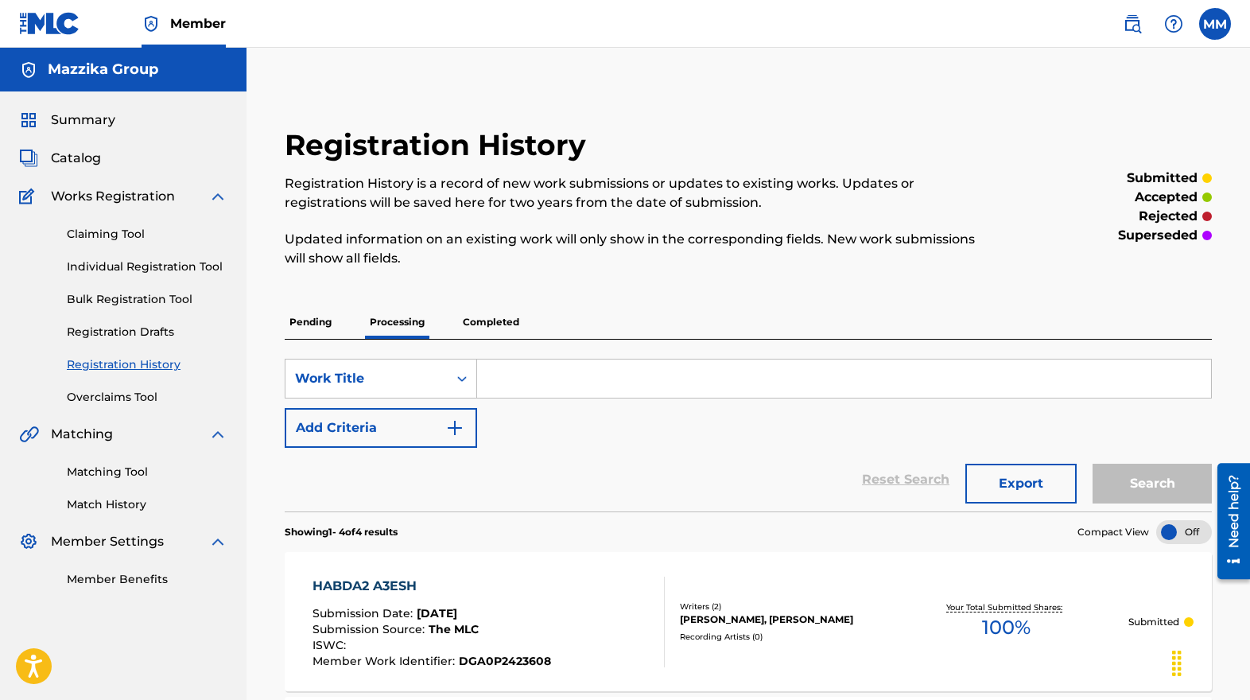
click at [562, 378] on input "Search Form" at bounding box center [844, 378] width 734 height 38
paste input "[PERSON_NAME]"
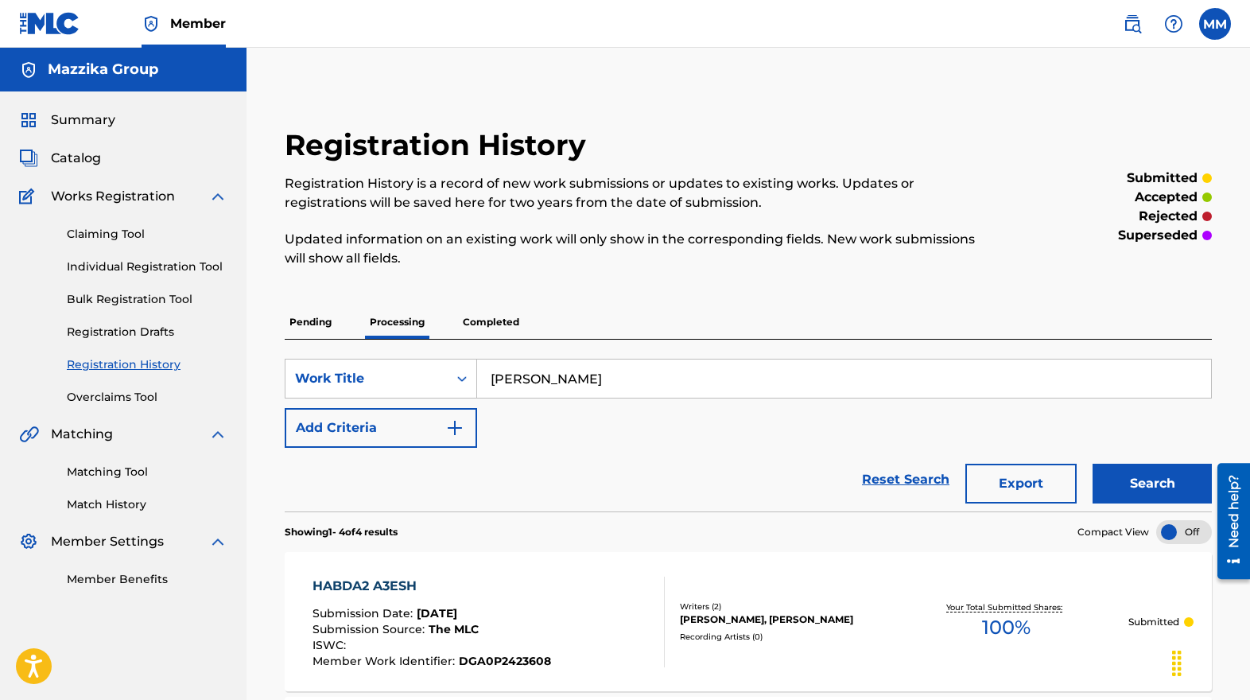
type input "[PERSON_NAME]"
click at [1129, 478] on button "Search" at bounding box center [1151, 483] width 119 height 40
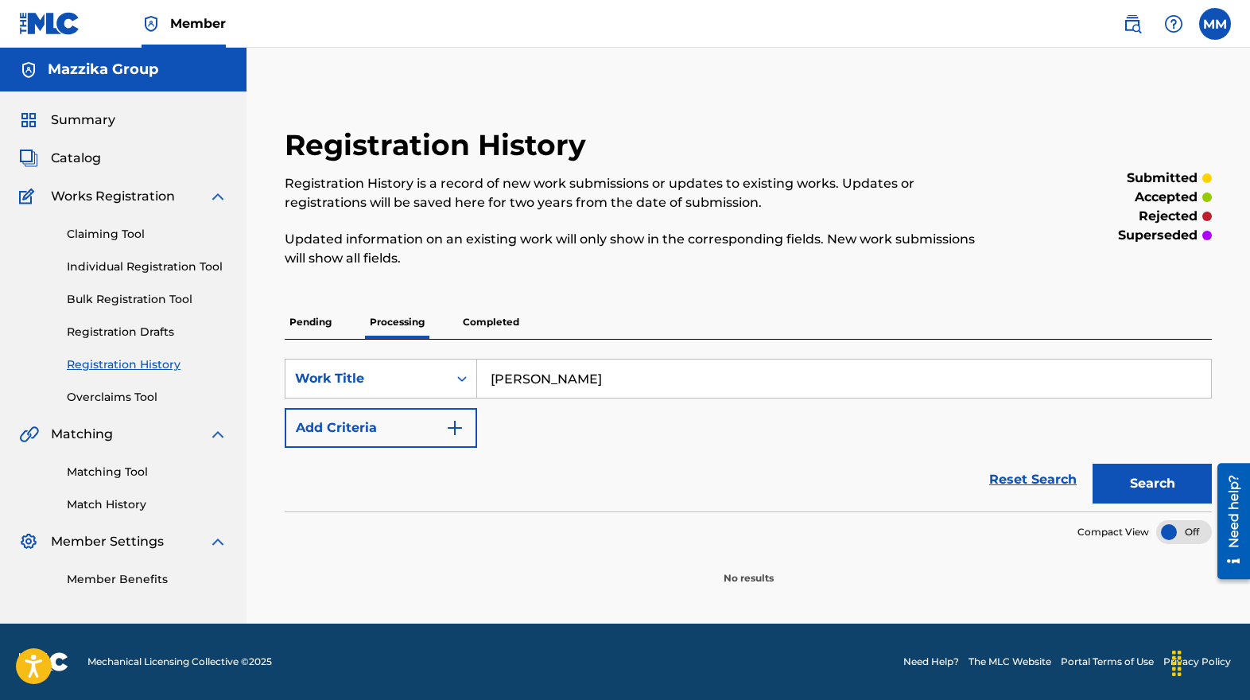
click at [477, 327] on p "Completed" at bounding box center [491, 321] width 66 height 33
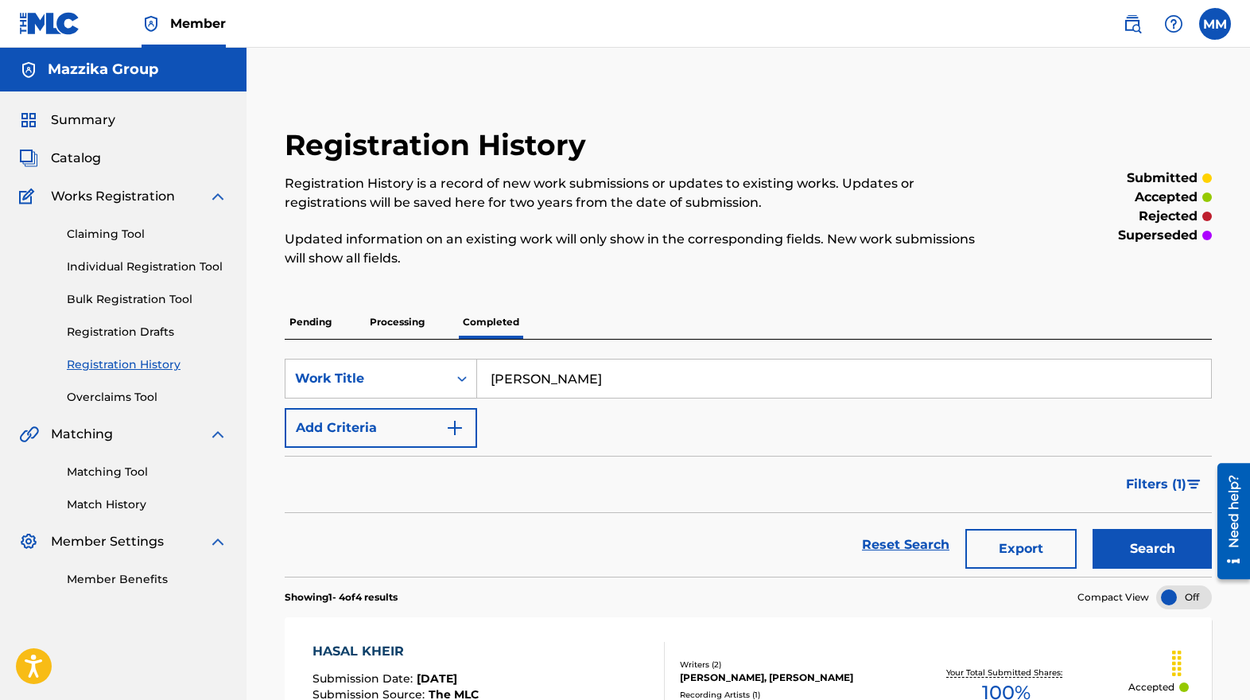
drag, startPoint x: 1150, startPoint y: 556, endPoint x: 1140, endPoint y: 551, distance: 11.4
click at [1152, 556] on button "Search" at bounding box center [1151, 549] width 119 height 40
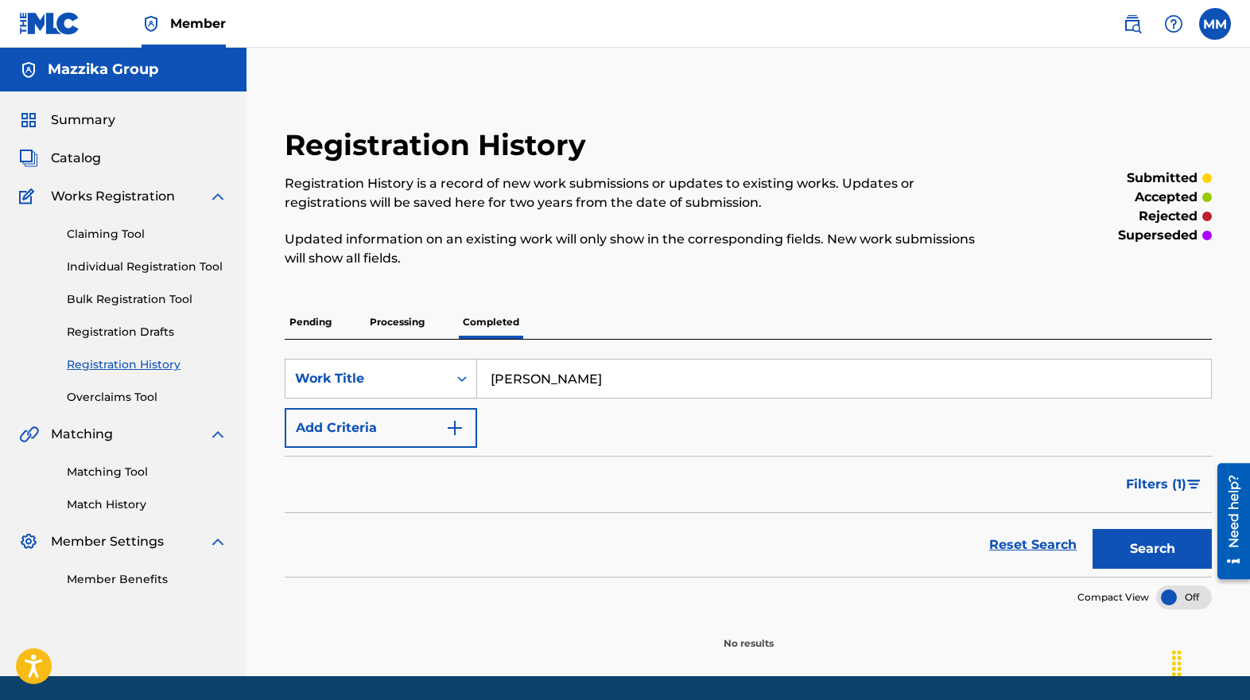
click at [290, 328] on p "Pending" at bounding box center [311, 321] width 52 height 33
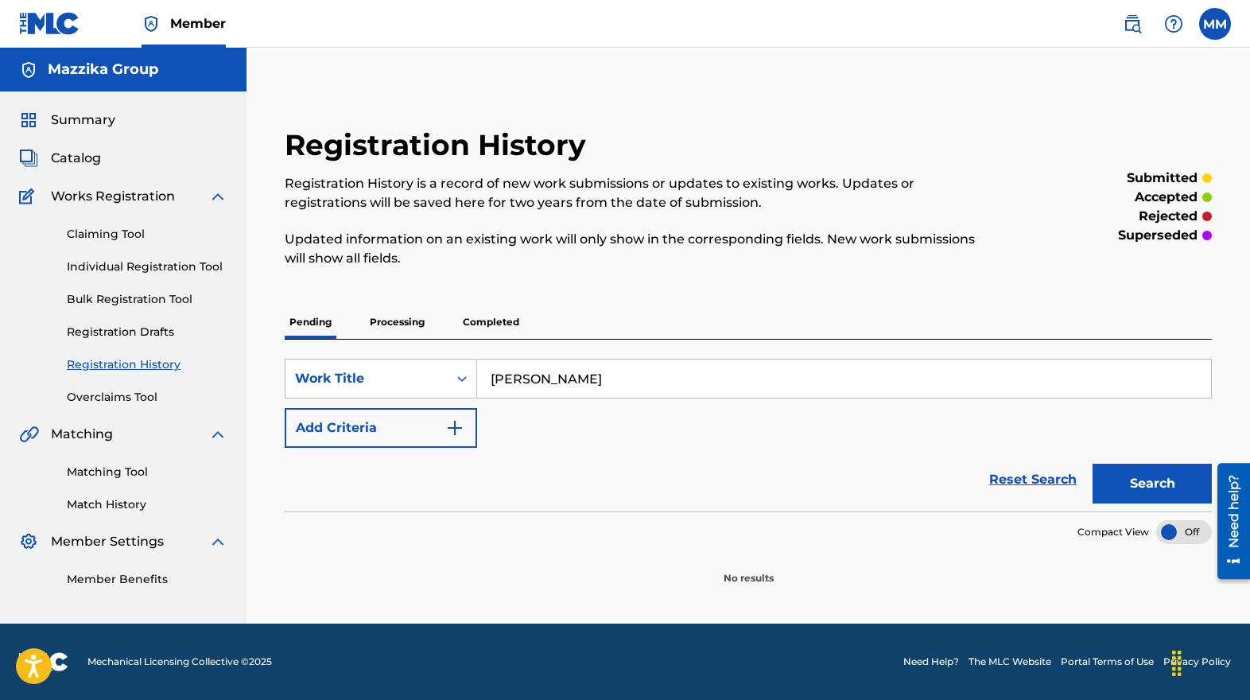
click at [1148, 490] on button "Search" at bounding box center [1151, 483] width 119 height 40
click at [392, 536] on section "Compact View" at bounding box center [748, 527] width 927 height 33
click at [68, 149] on span "Catalog" at bounding box center [76, 158] width 50 height 19
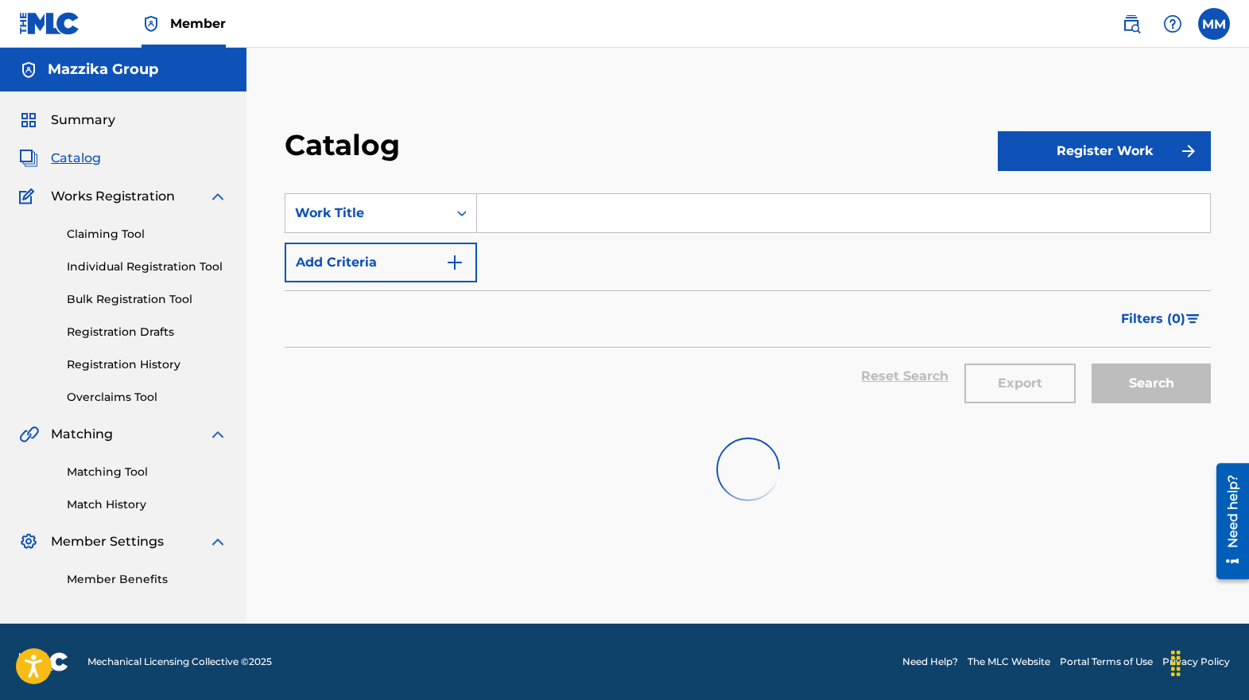
click at [708, 211] on input "Search Form" at bounding box center [843, 213] width 733 height 38
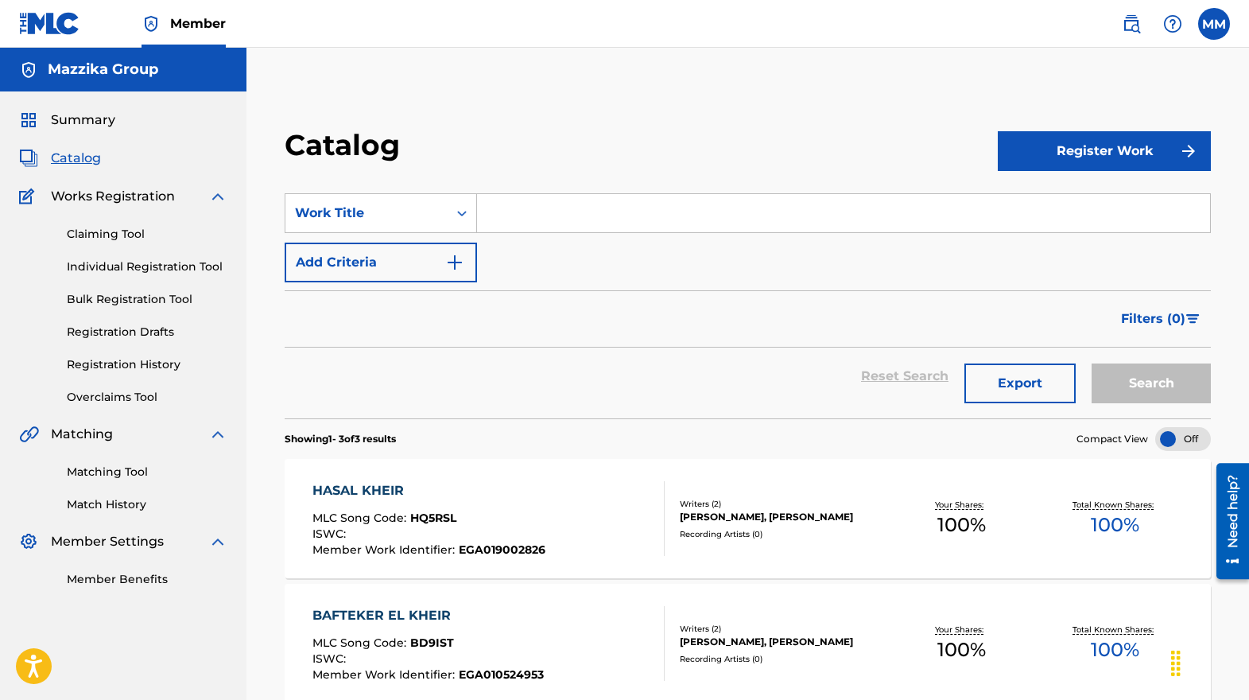
paste input "Rasayl"
click at [1097, 386] on button "Search" at bounding box center [1150, 383] width 119 height 40
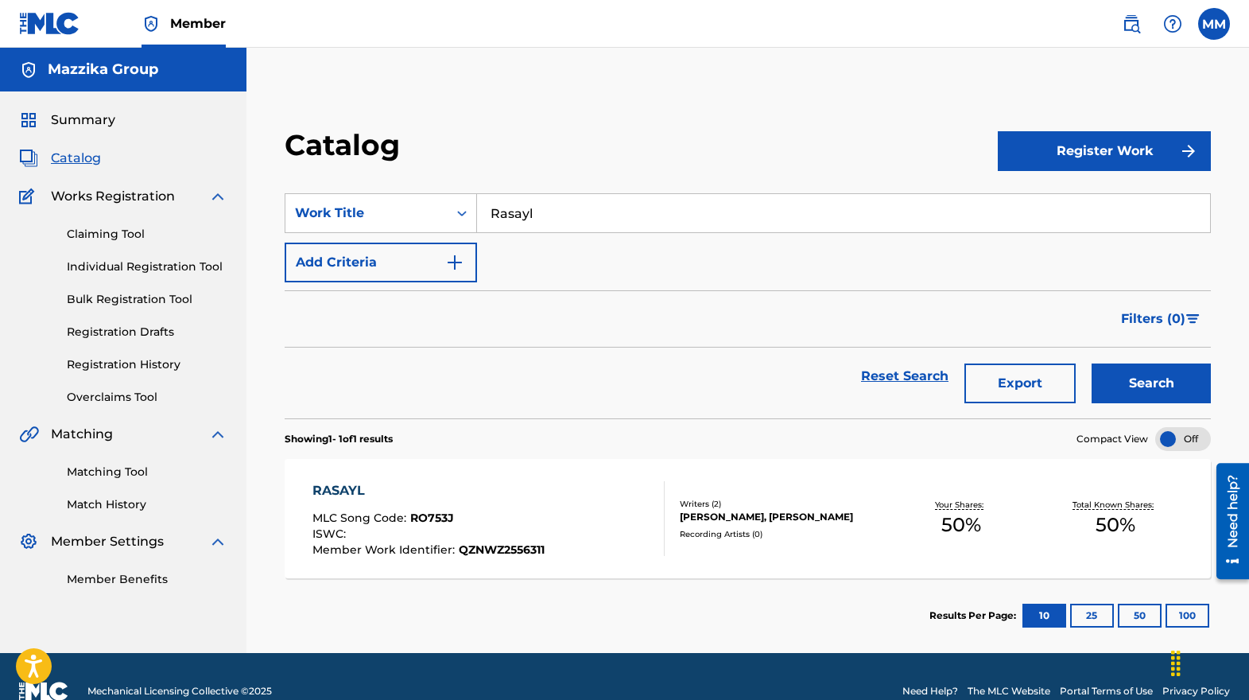
click at [638, 219] on input "Rasayl" at bounding box center [843, 213] width 733 height 38
paste input "Ya Mtaneshna"
click at [1133, 393] on button "Search" at bounding box center [1150, 383] width 119 height 40
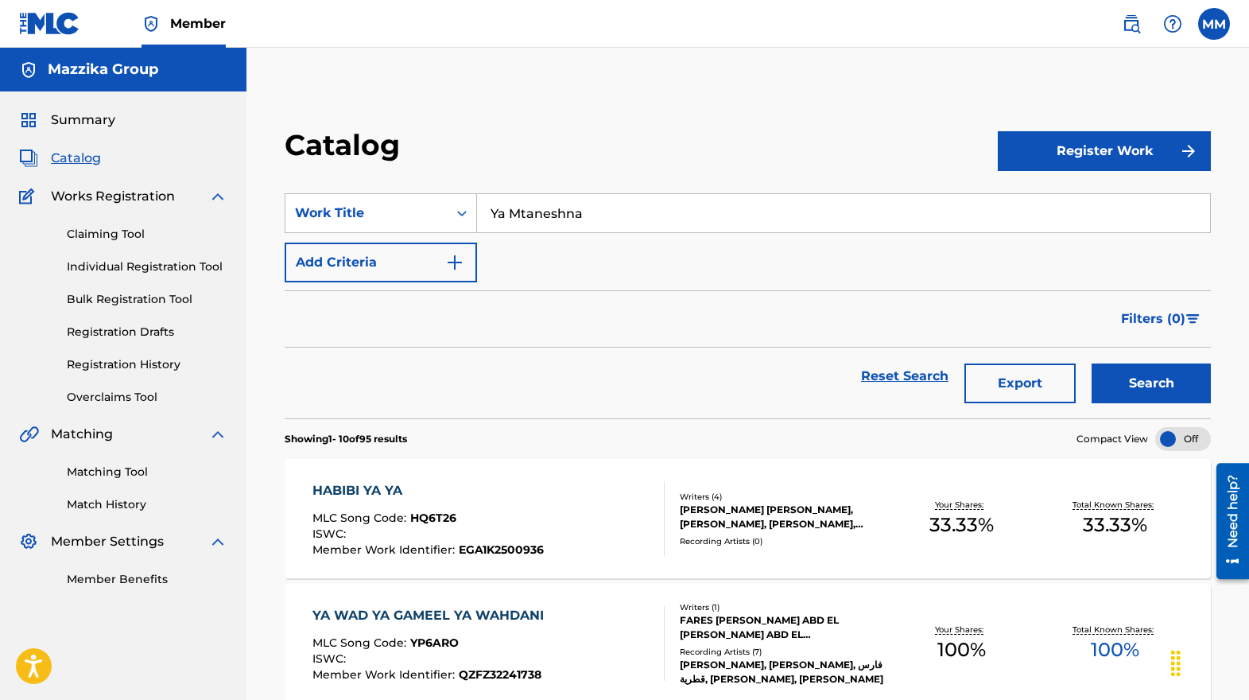
click at [351, 320] on div "Filters ( 0 )" at bounding box center [748, 318] width 926 height 57
click at [715, 218] on input "Ya Mtaneshna" at bounding box center [843, 213] width 733 height 38
paste input "Bzemetak"
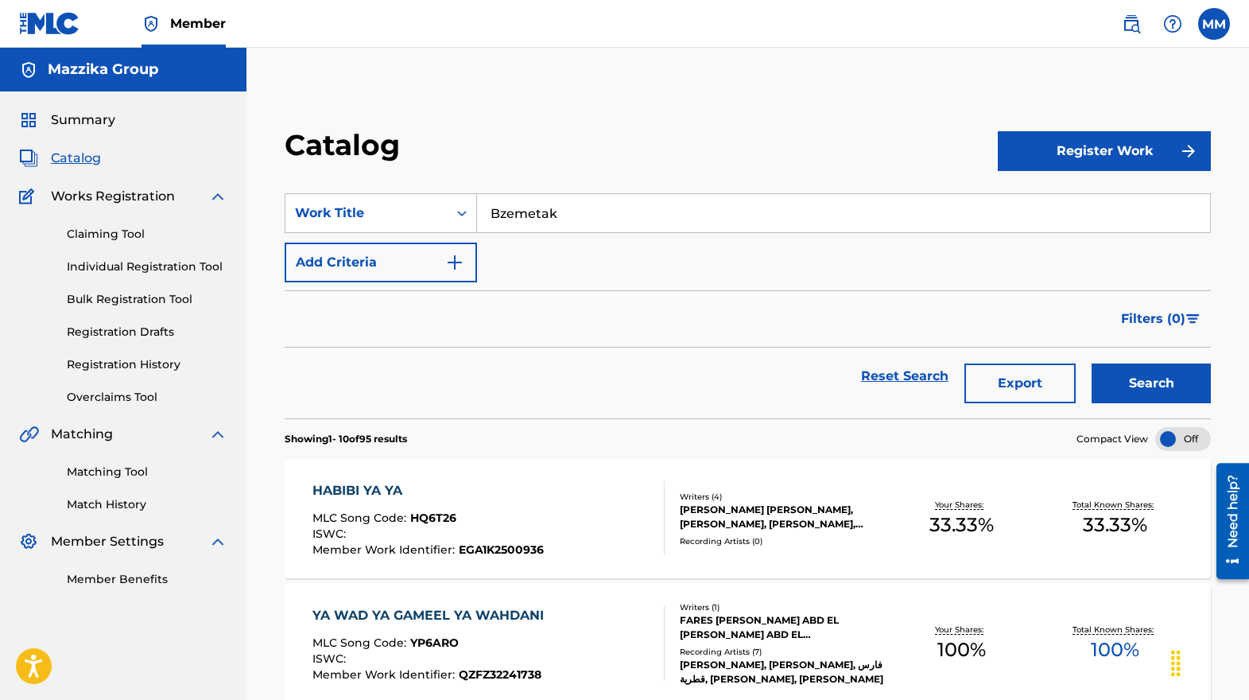
click at [1120, 387] on button "Search" at bounding box center [1150, 383] width 119 height 40
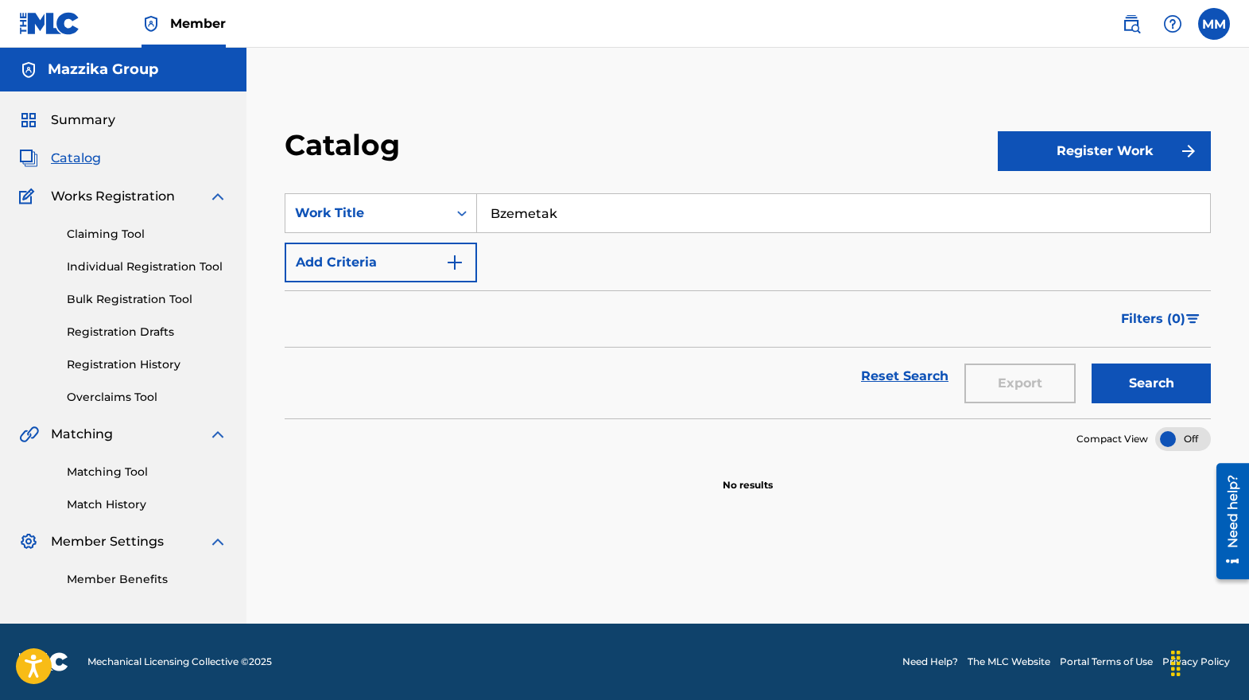
click at [381, 397] on div "Reset Search Export Search" at bounding box center [748, 375] width 926 height 57
click at [603, 220] on input "Bzemetak" at bounding box center [843, 213] width 733 height 38
paste input "[PERSON_NAME]"
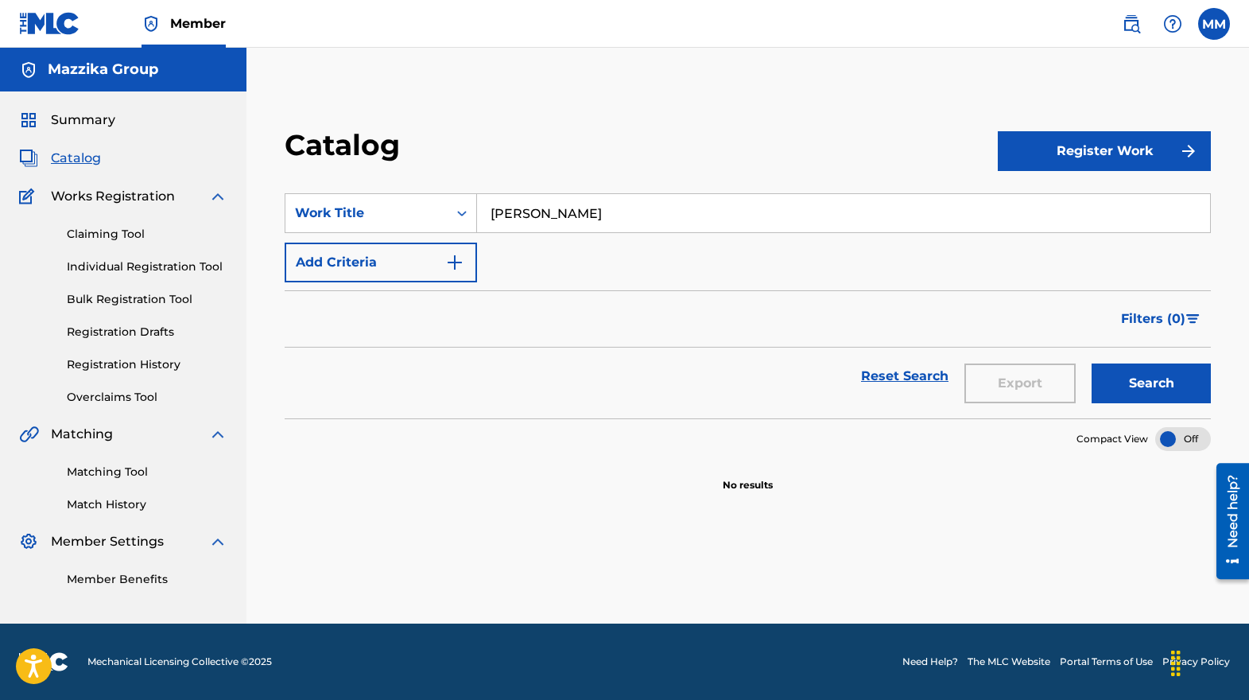
click at [1128, 385] on button "Search" at bounding box center [1150, 383] width 119 height 40
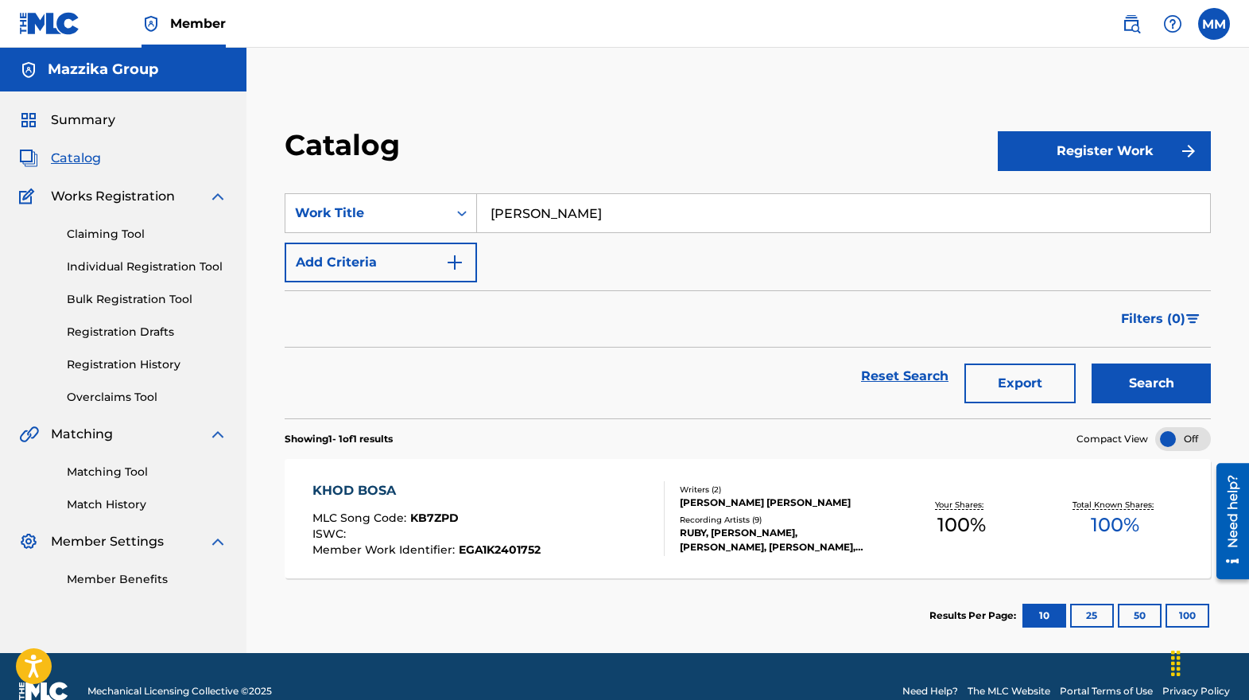
click at [431, 302] on div "Filters ( 0 )" at bounding box center [748, 318] width 926 height 57
click at [566, 213] on input "[PERSON_NAME]" at bounding box center [843, 213] width 733 height 38
drag, startPoint x: 566, startPoint y: 213, endPoint x: 536, endPoint y: 211, distance: 30.3
click at [536, 211] on input "[PERSON_NAME]" at bounding box center [843, 213] width 733 height 38
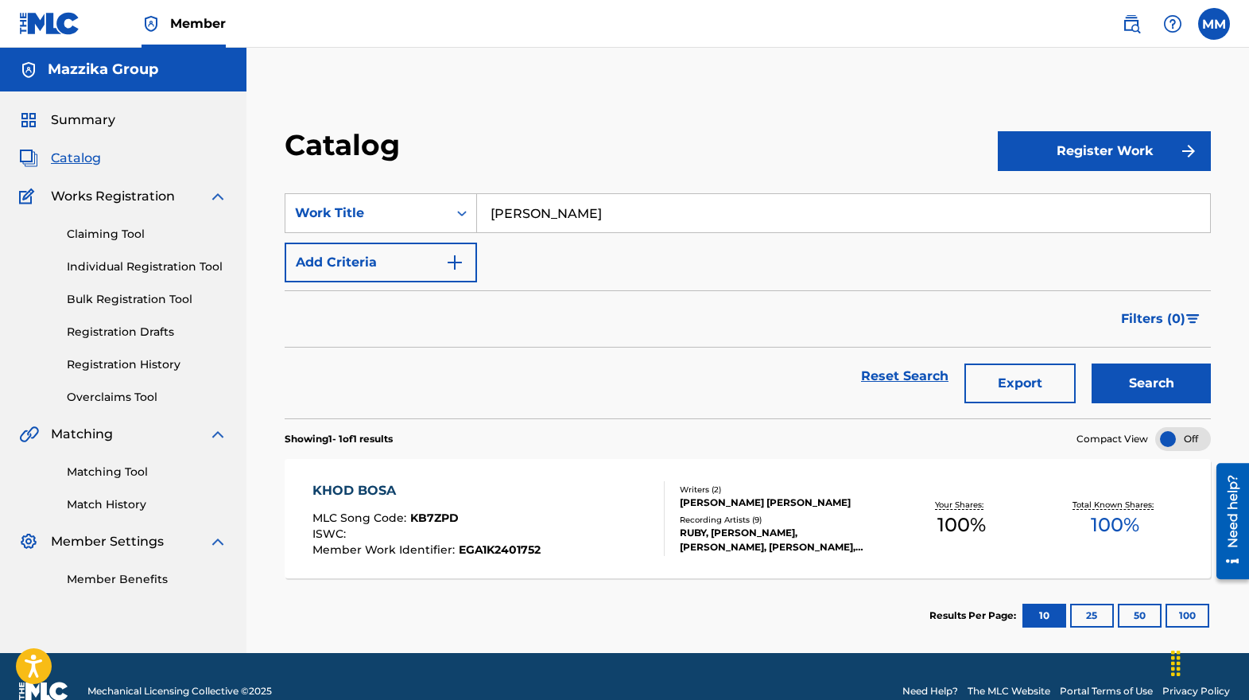
click at [536, 211] on input "[PERSON_NAME]" at bounding box center [843, 213] width 733 height 38
paste input "Ithar"
click at [1120, 387] on button "Search" at bounding box center [1150, 383] width 119 height 40
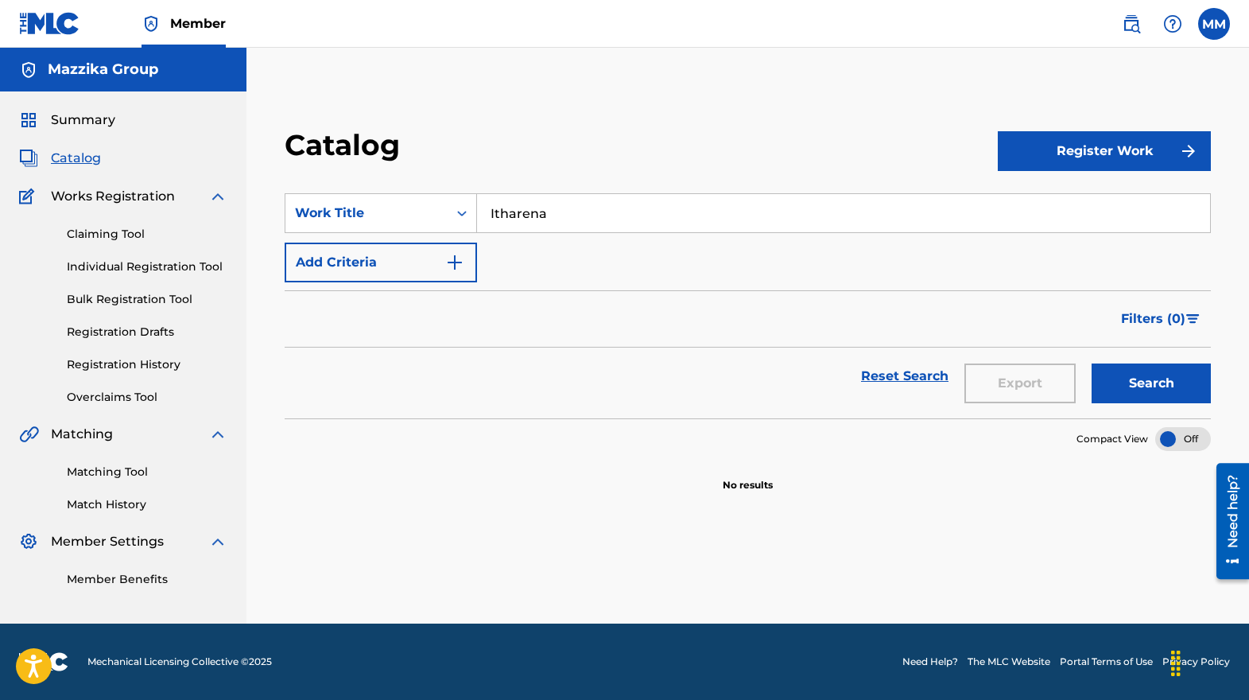
click at [420, 339] on div "Filters ( 0 )" at bounding box center [748, 318] width 926 height 57
click at [654, 211] on input "Itharena" at bounding box center [843, 213] width 733 height 38
paste input "Amal Betaol"
click at [1145, 388] on button "Search" at bounding box center [1150, 383] width 119 height 40
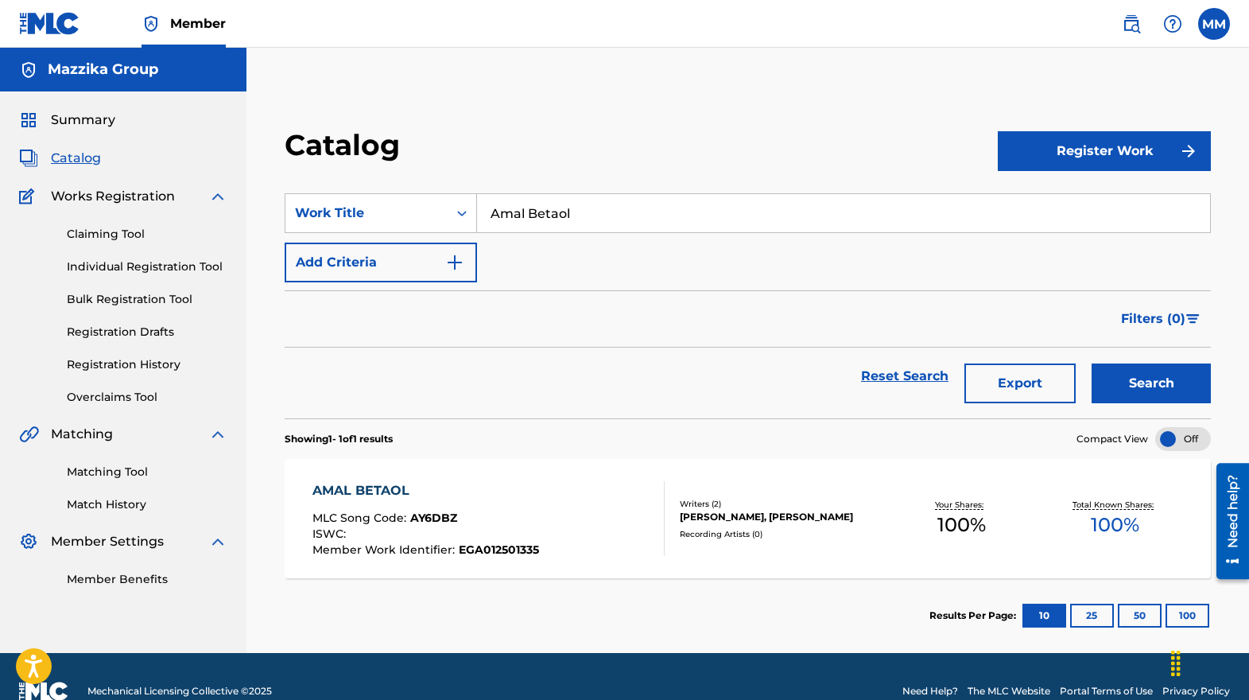
click at [357, 319] on div "Filters ( 0 )" at bounding box center [748, 318] width 926 height 57
click at [741, 215] on input "Amal Betaol" at bounding box center [843, 213] width 733 height 38
paste input "[PERSON_NAME]"
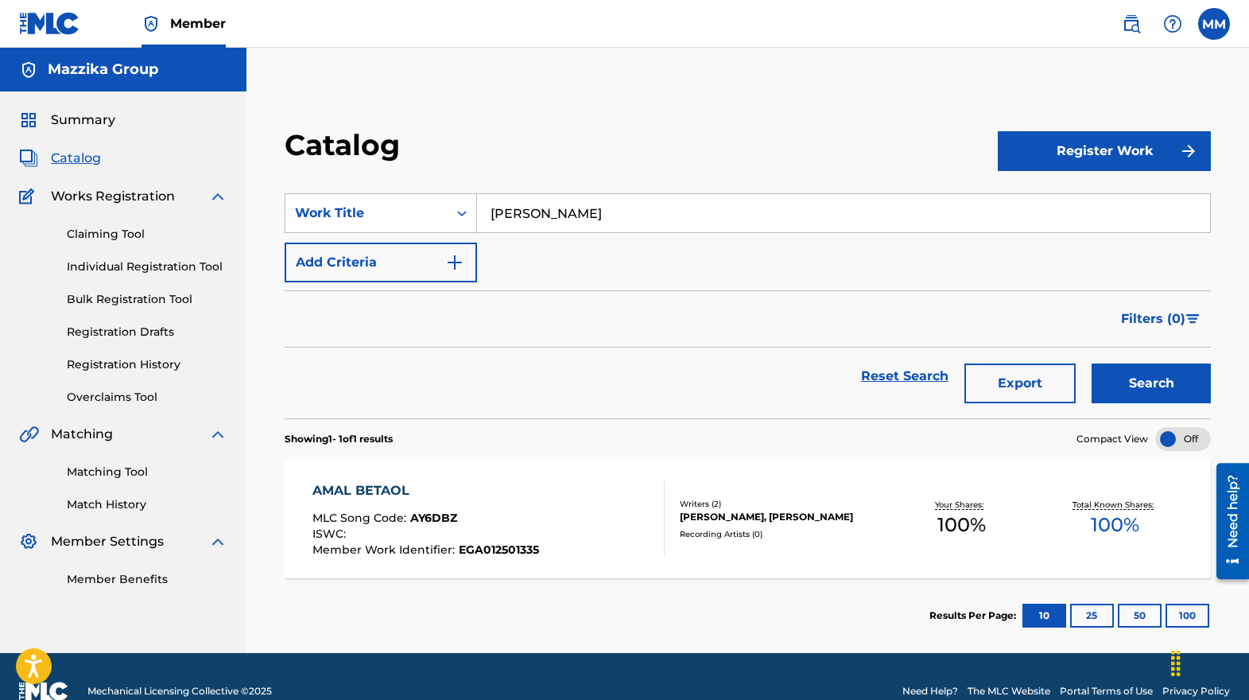
click at [1140, 385] on button "Search" at bounding box center [1150, 383] width 119 height 40
click at [322, 373] on div "Reset Search Export Search" at bounding box center [748, 375] width 926 height 57
click at [683, 215] on input "[PERSON_NAME]" at bounding box center [843, 213] width 733 height 38
click at [684, 215] on input "[PERSON_NAME]" at bounding box center [843, 213] width 733 height 38
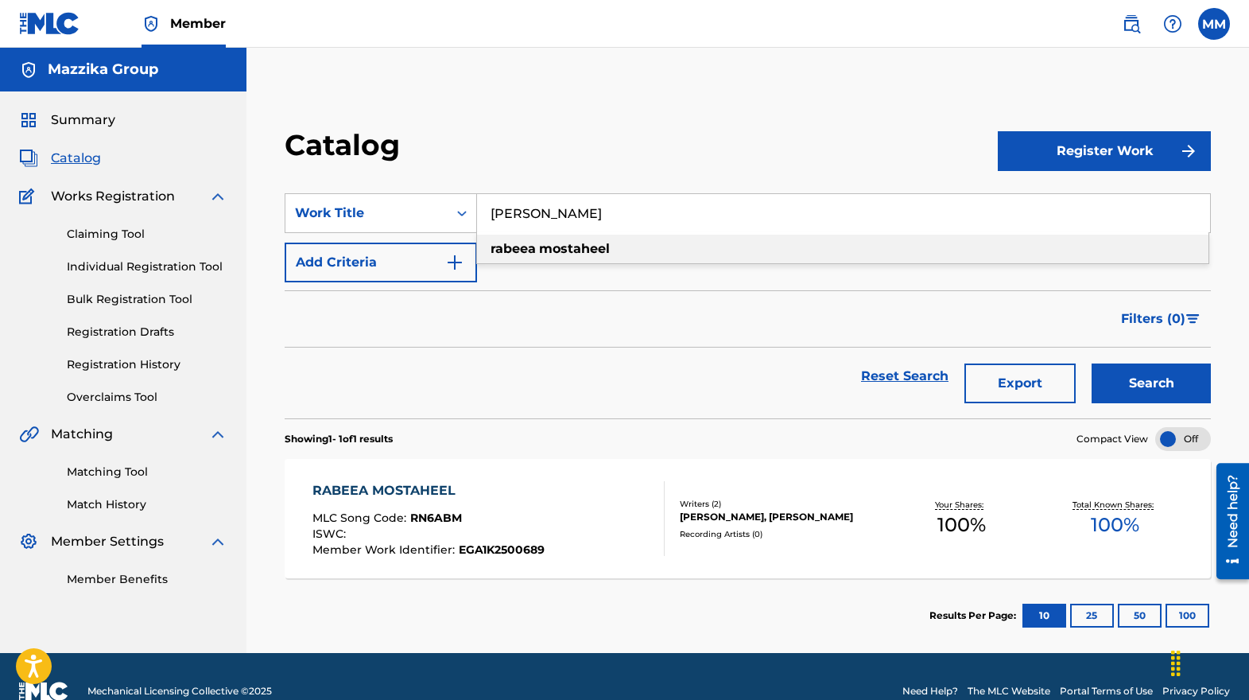
paste input "Kol [PERSON_NAME] Feha Helwa"
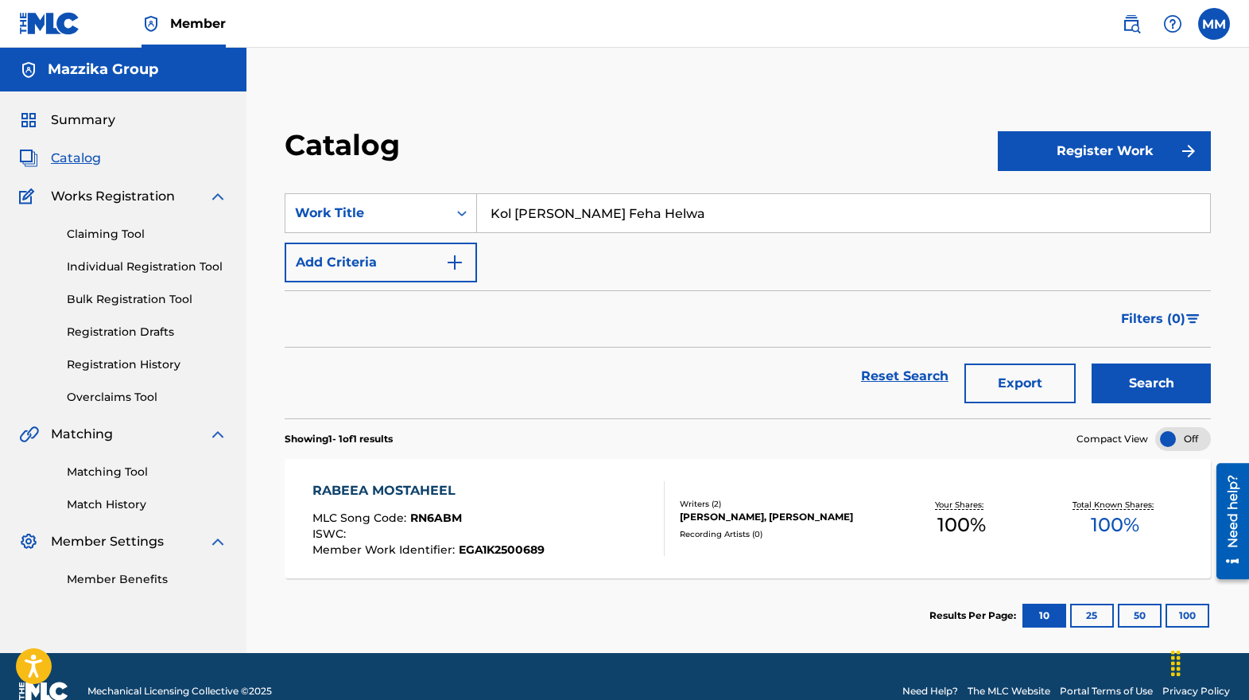
click at [1161, 386] on button "Search" at bounding box center [1150, 383] width 119 height 40
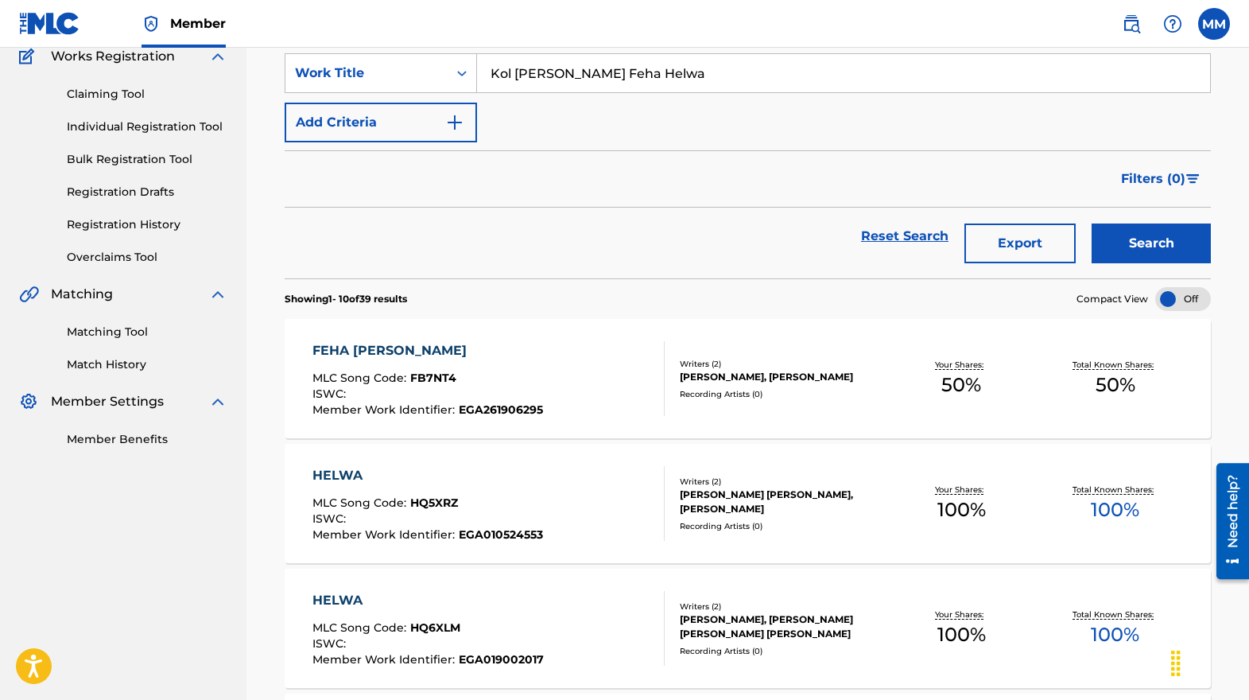
scroll to position [159, 0]
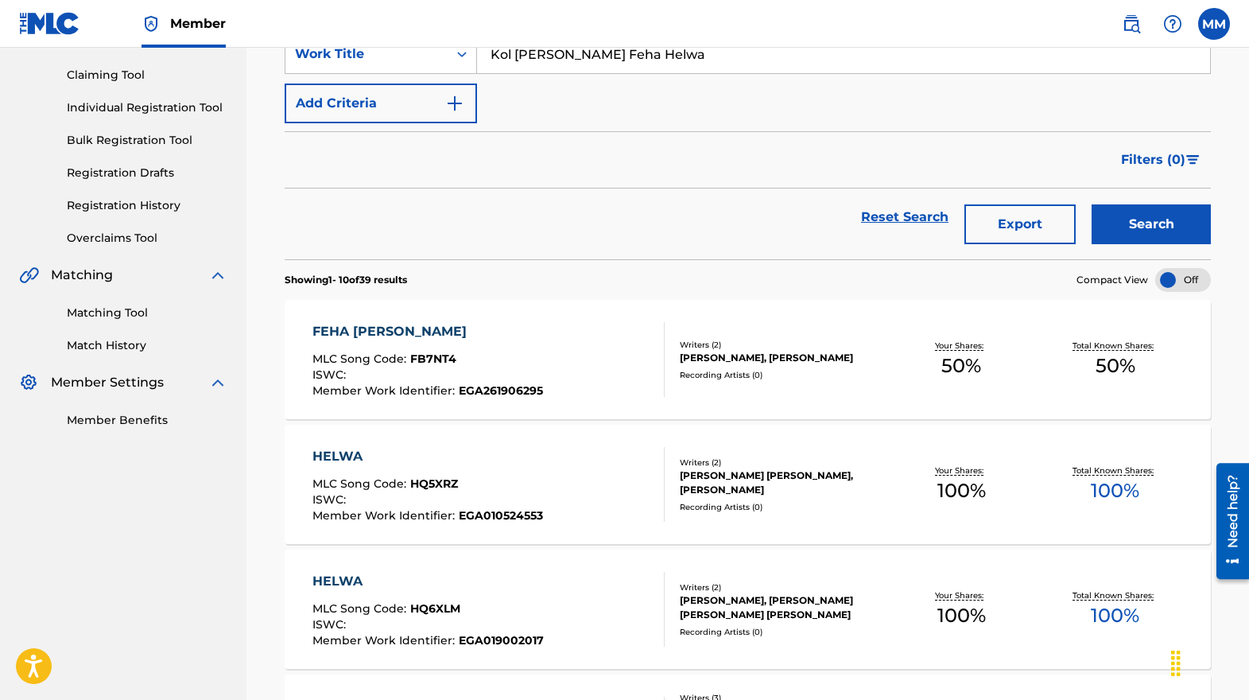
click at [370, 206] on div "Reset Search Export Search" at bounding box center [748, 216] width 926 height 57
click at [684, 56] on input "Kol [PERSON_NAME] Feha Helwa" at bounding box center [843, 54] width 733 height 38
click at [1169, 225] on button "Search" at bounding box center [1150, 224] width 119 height 40
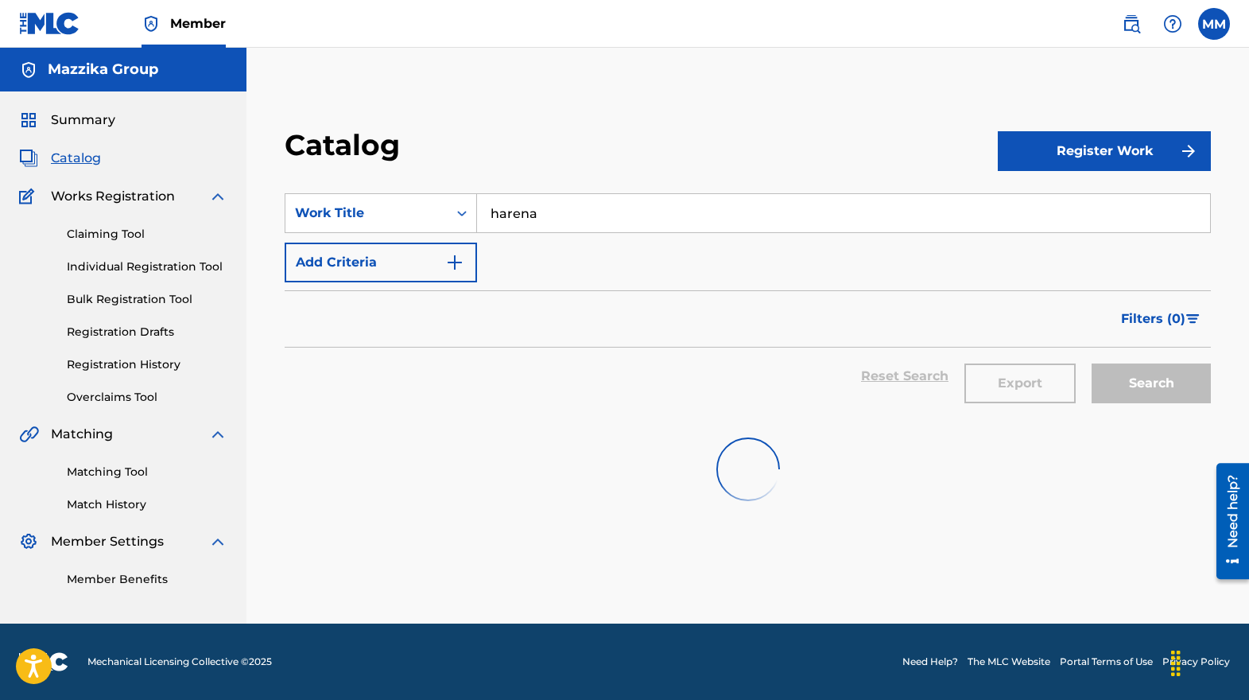
scroll to position [0, 0]
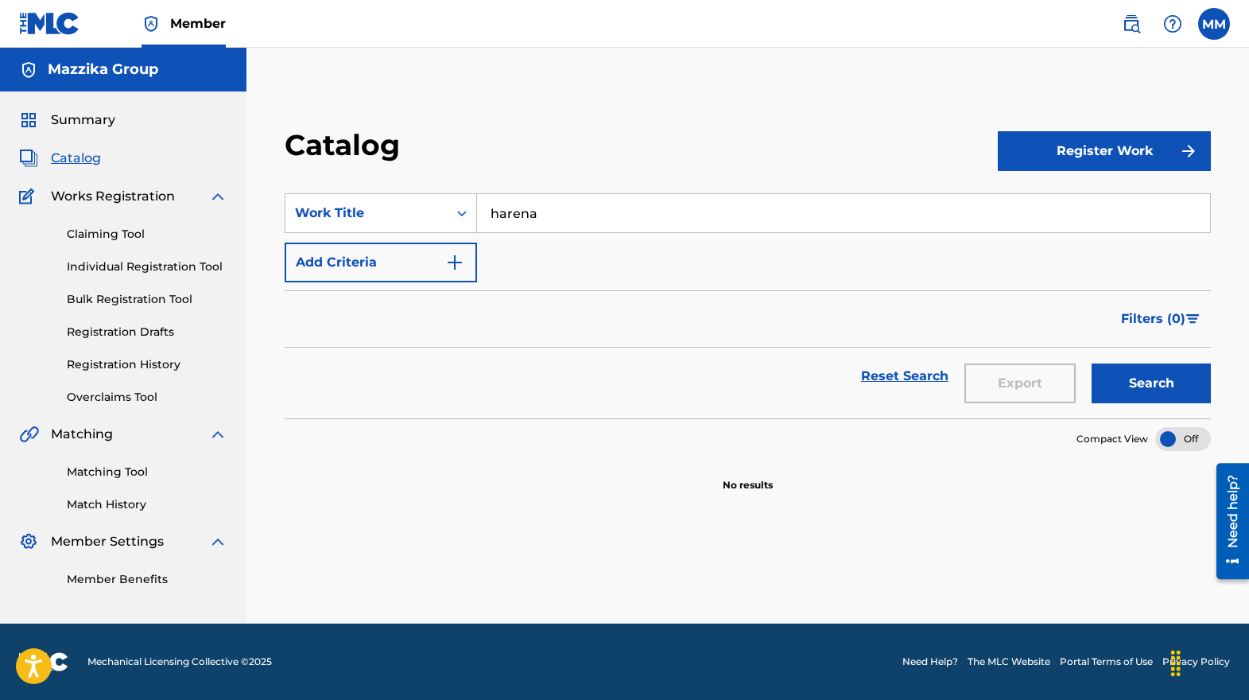
click at [545, 211] on input "harena" at bounding box center [843, 213] width 733 height 38
type input "etharena"
click at [1144, 384] on button "Search" at bounding box center [1150, 383] width 119 height 40
click at [297, 318] on div "Filters ( 0 )" at bounding box center [748, 318] width 926 height 57
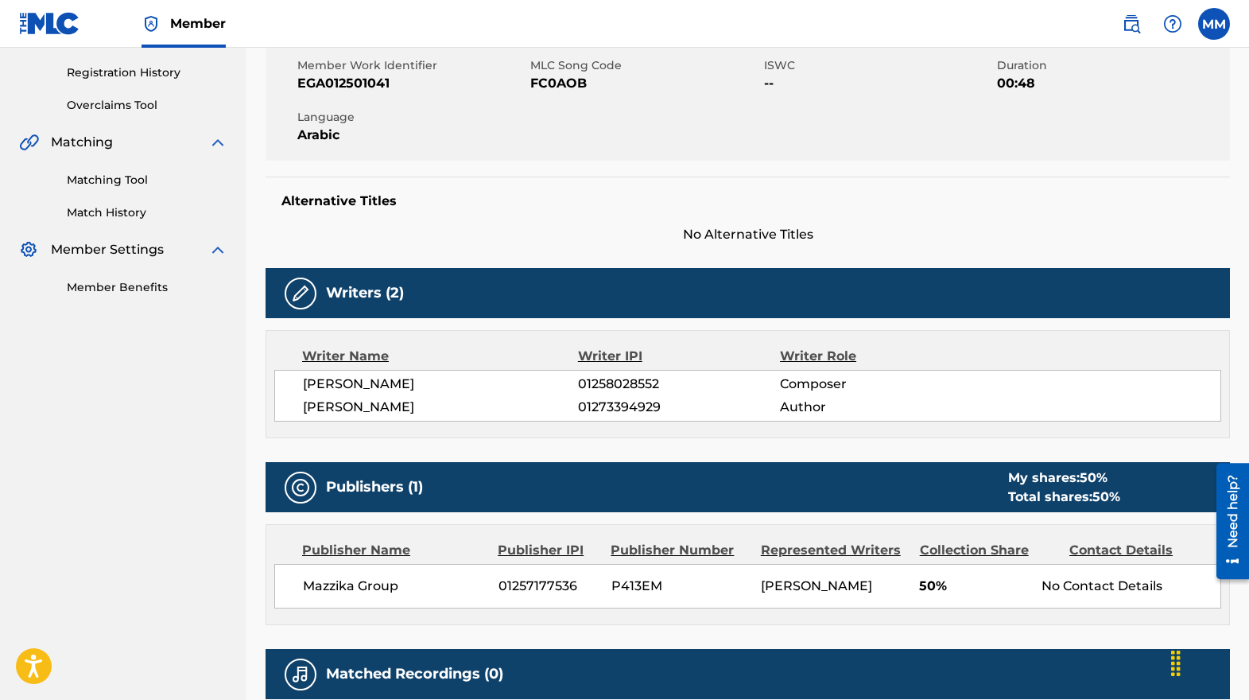
scroll to position [318, 0]
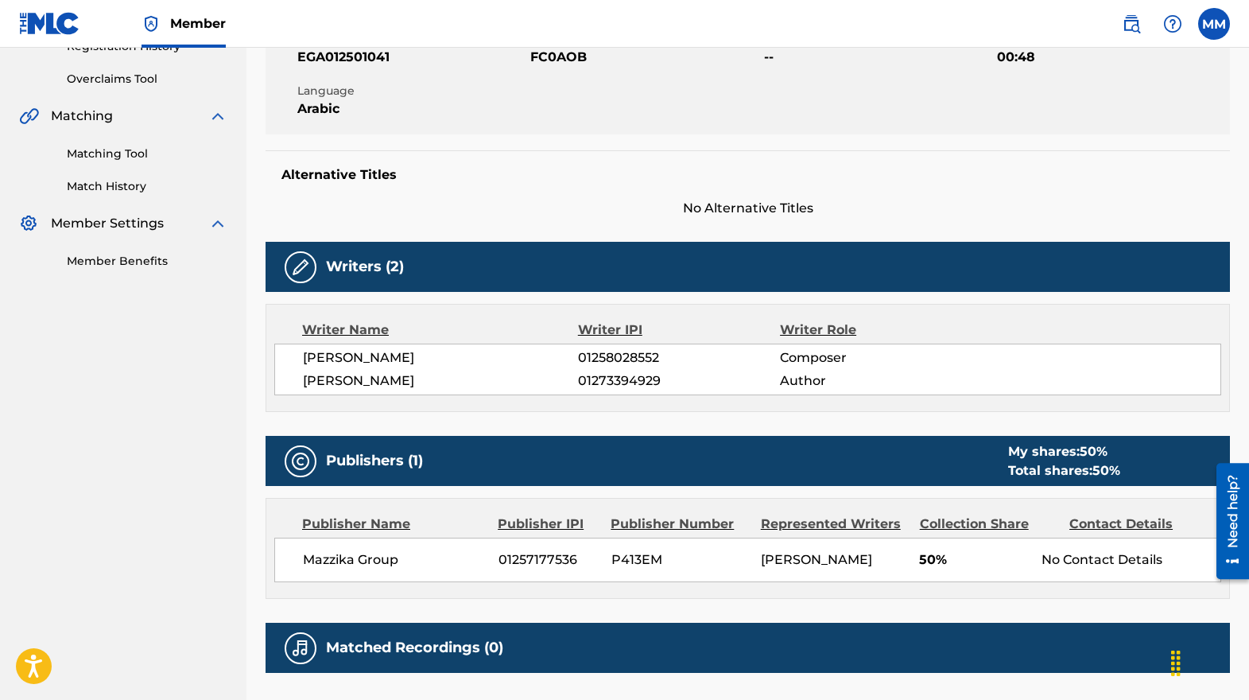
click at [206, 378] on nav "Mazzika Group Summary Catalog Works Registration Claiming Tool Individual Regis…" at bounding box center [123, 258] width 246 height 1057
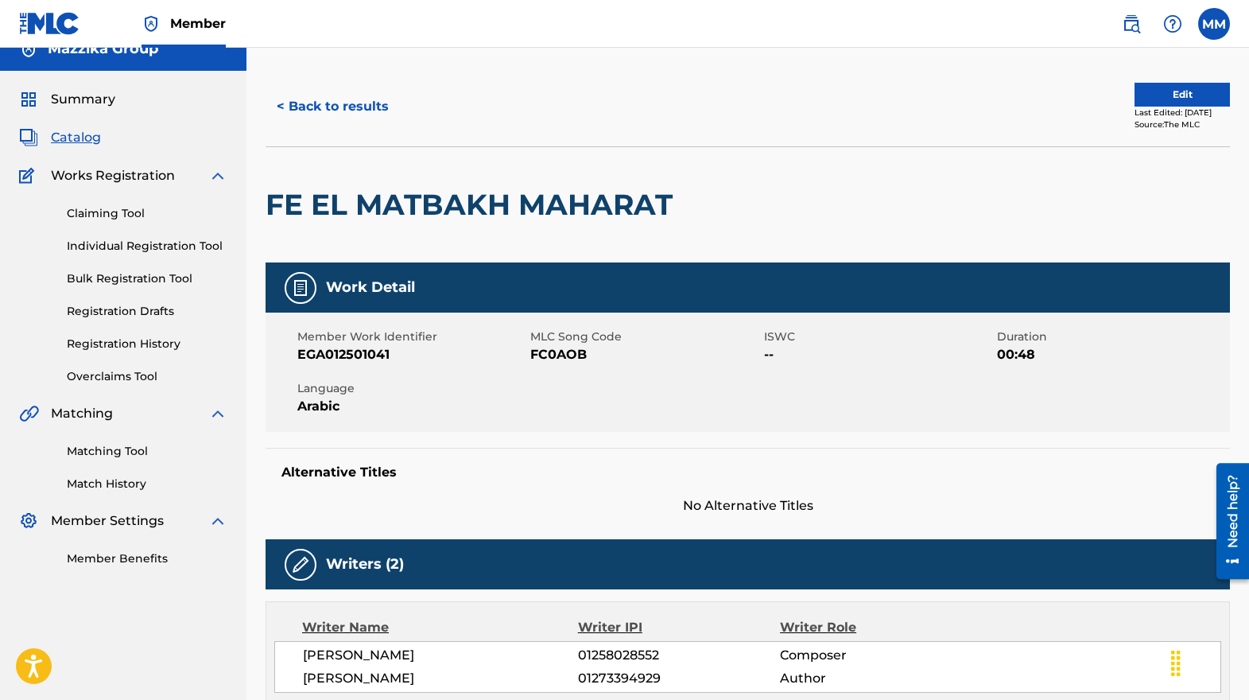
scroll to position [0, 0]
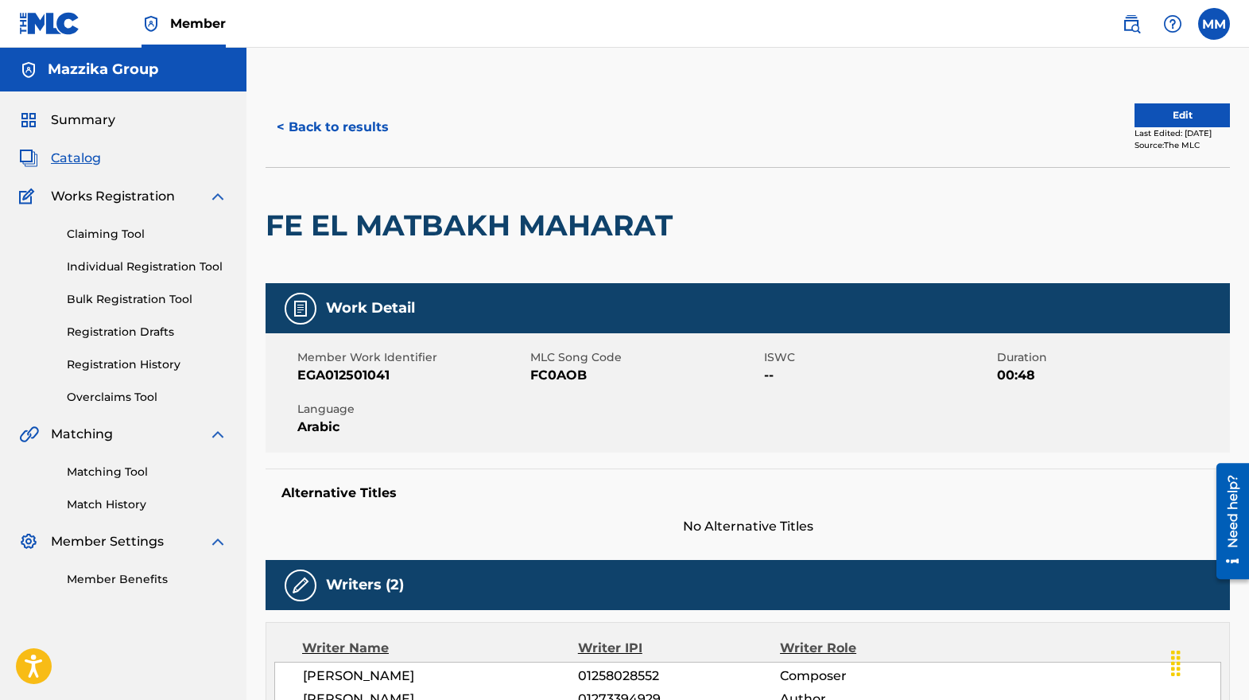
click at [300, 119] on button "< Back to results" at bounding box center [333, 127] width 134 height 40
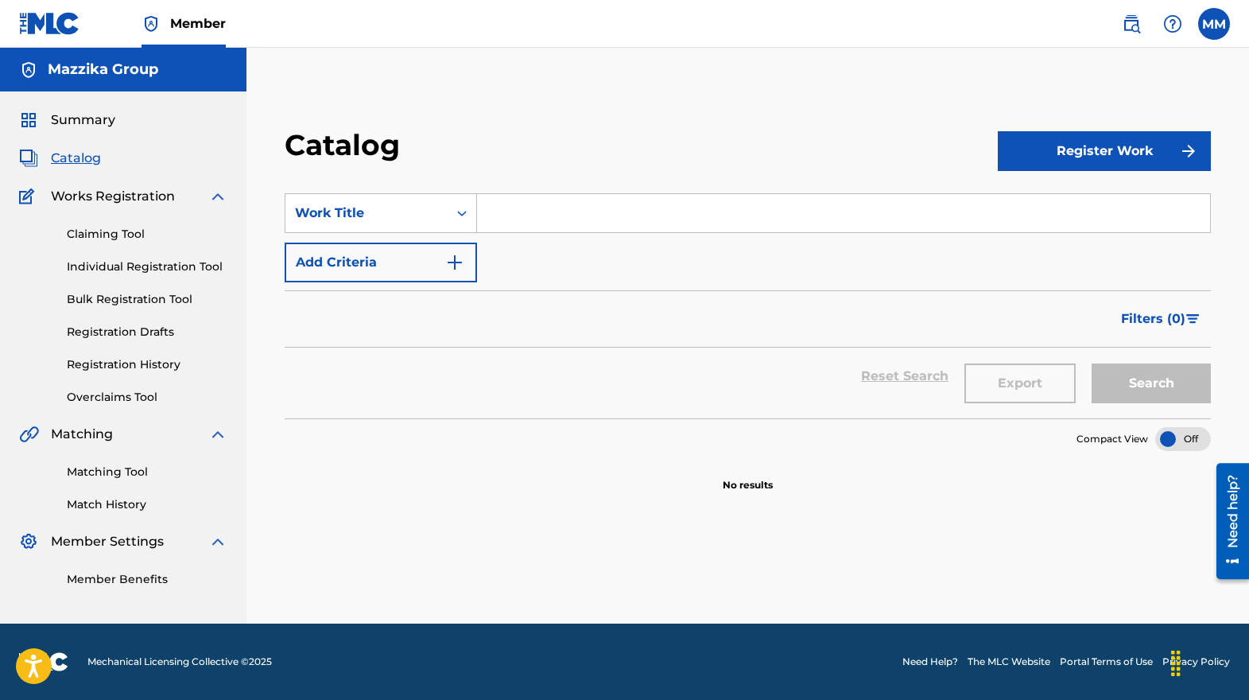
click at [667, 214] on input "Search Form" at bounding box center [843, 213] width 733 height 38
type input "a"
click at [457, 211] on icon "Search Form" at bounding box center [462, 213] width 16 height 16
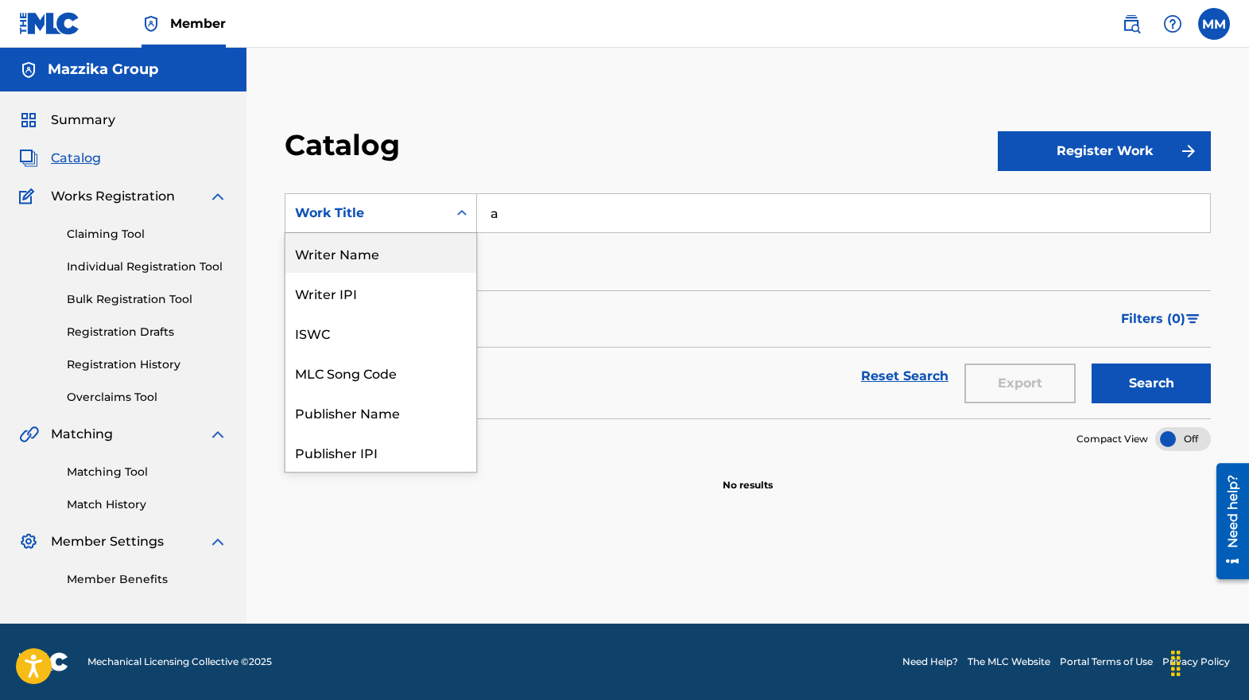
click at [398, 251] on div "Writer Name" at bounding box center [380, 253] width 191 height 40
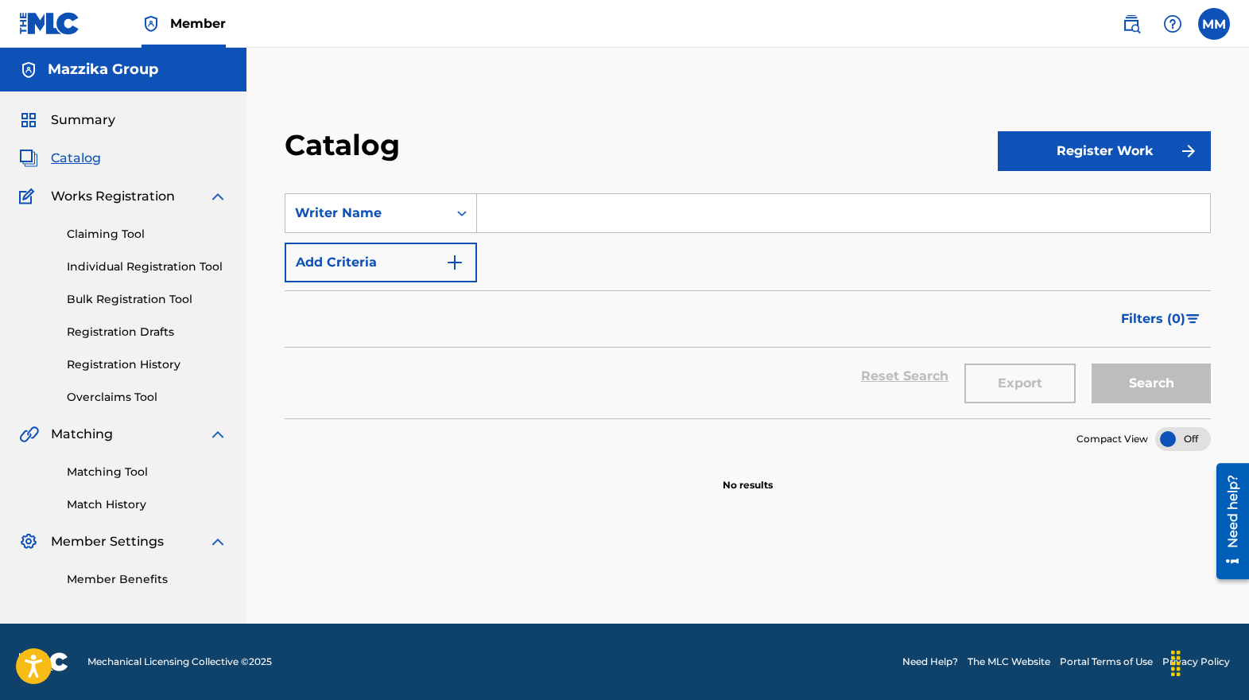
click at [583, 219] on input "Search Form" at bounding box center [843, 213] width 733 height 38
type input "[PERSON_NAME]"
click at [1146, 386] on button "Search" at bounding box center [1150, 383] width 119 height 40
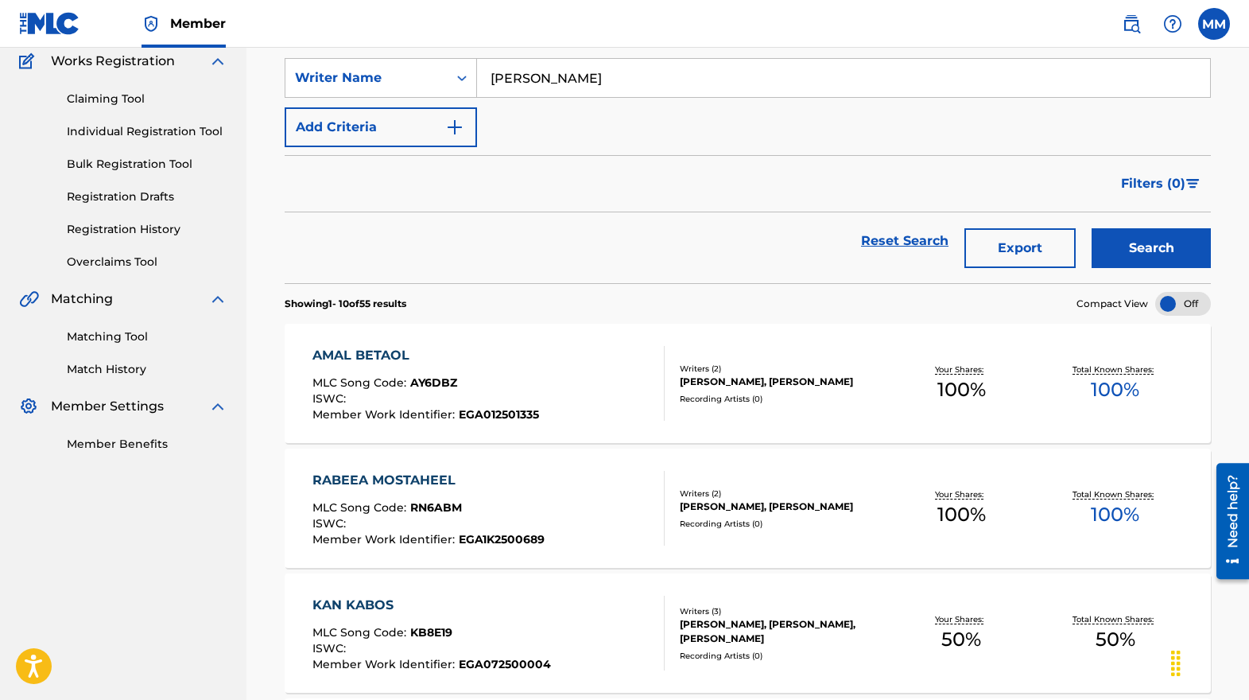
scroll to position [159, 0]
